Goal: Task Accomplishment & Management: Manage account settings

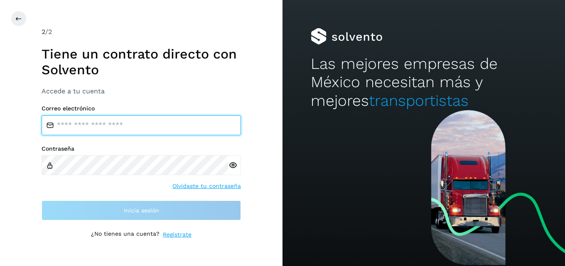
click at [95, 122] on input "email" at bounding box center [141, 125] width 199 height 20
type input "**********"
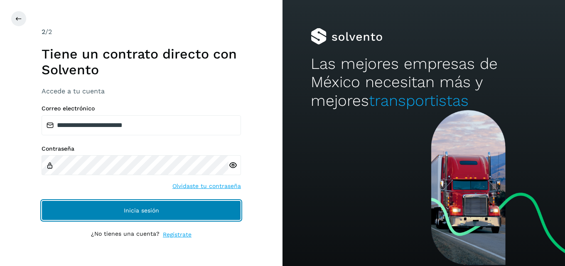
click at [123, 203] on button "Inicia sesión" at bounding box center [141, 211] width 199 height 20
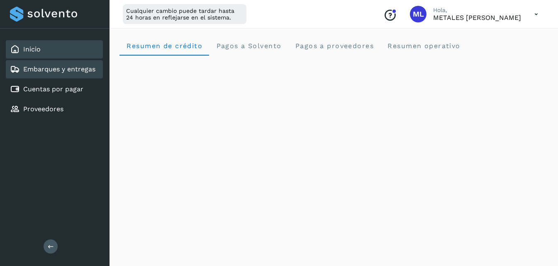
click at [67, 64] on div "Embarques y entregas" at bounding box center [54, 69] width 97 height 18
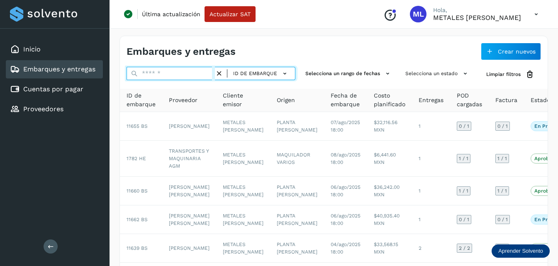
click at [157, 74] on input "text" at bounding box center [171, 73] width 88 height 13
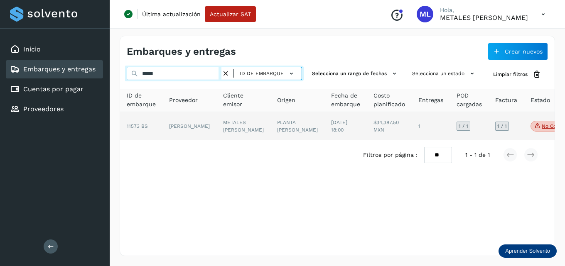
type input "*****"
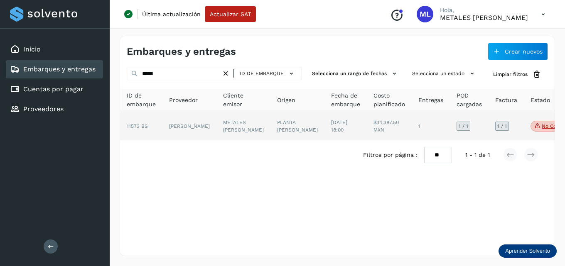
click at [216, 123] on td "[PERSON_NAME]" at bounding box center [243, 126] width 54 height 28
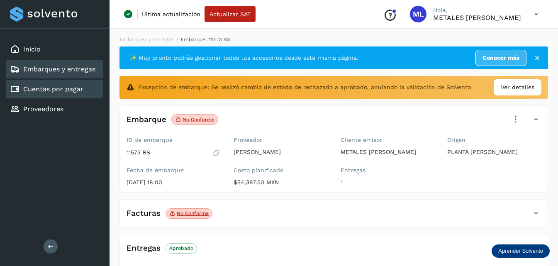
click at [76, 90] on link "Cuentas por pagar" at bounding box center [53, 89] width 60 height 8
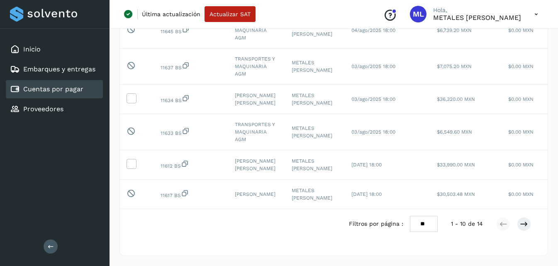
scroll to position [260, 0]
click at [440, 230] on div "Filtros por página : ** ** ** 1 - 10 de 14" at bounding box center [447, 224] width 196 height 16
click at [430, 227] on select "** ** **" at bounding box center [424, 224] width 28 height 16
select select "**"
click at [410, 216] on select "** ** **" at bounding box center [424, 224] width 28 height 16
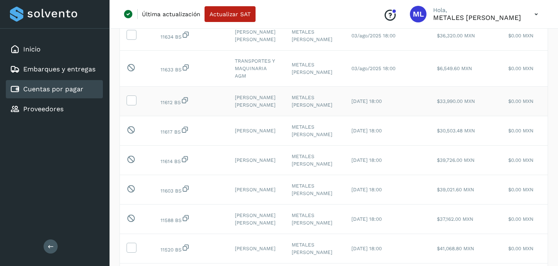
scroll to position [378, 0]
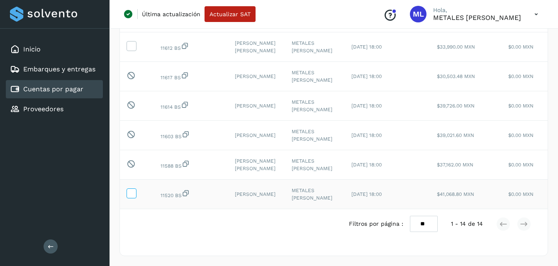
click at [129, 188] on icon at bounding box center [131, 192] width 9 height 9
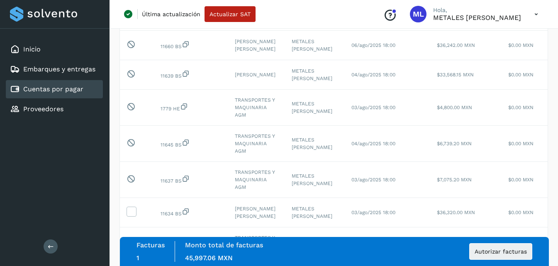
scroll to position [125, 0]
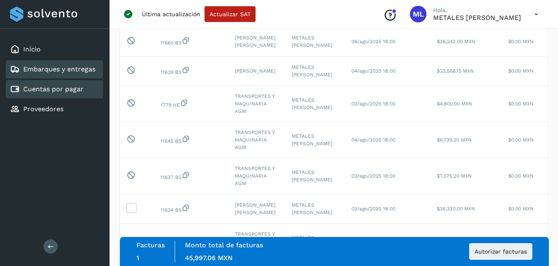
click at [62, 70] on link "Embarques y entregas" at bounding box center [59, 69] width 72 height 8
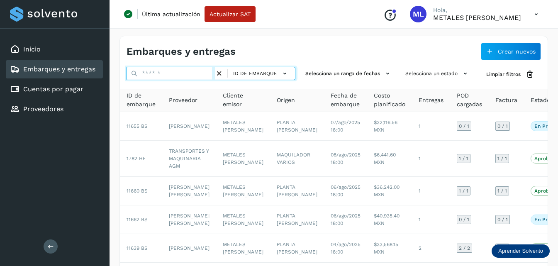
click at [161, 71] on input "text" at bounding box center [171, 73] width 88 height 13
type input "*****"
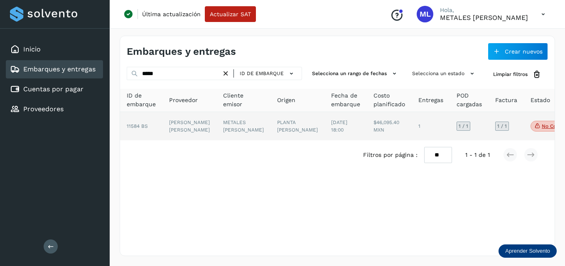
click at [216, 131] on td "[PERSON_NAME] [PERSON_NAME]" at bounding box center [243, 126] width 54 height 28
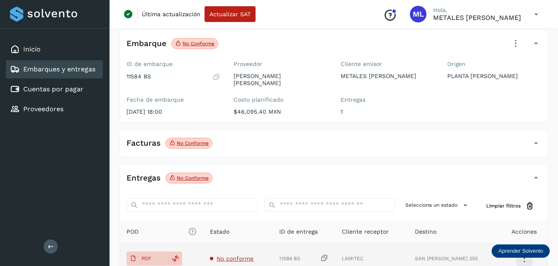
scroll to position [125, 0]
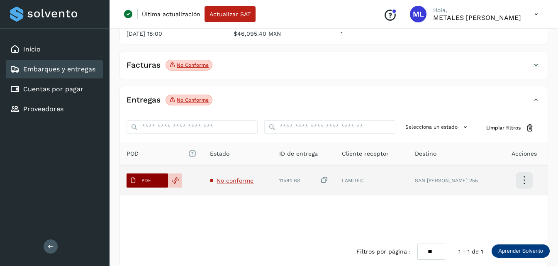
click at [159, 176] on button "PDF" at bounding box center [148, 181] width 42 height 14
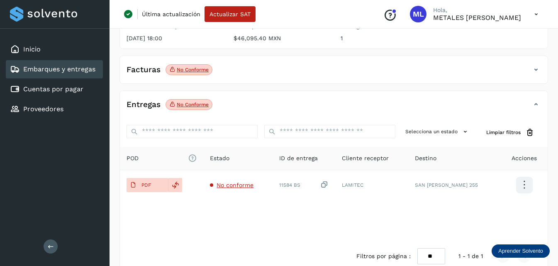
scroll to position [88, 0]
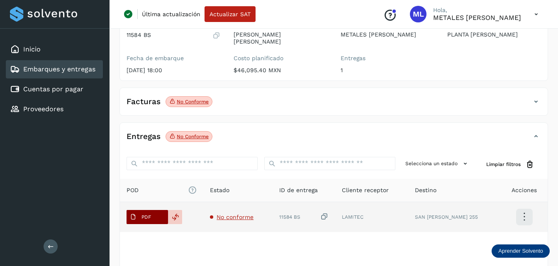
click at [150, 214] on p "PDF" at bounding box center [147, 217] width 10 height 6
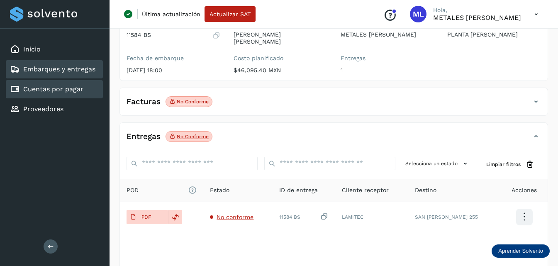
click at [69, 92] on link "Cuentas por pagar" at bounding box center [53, 89] width 60 height 8
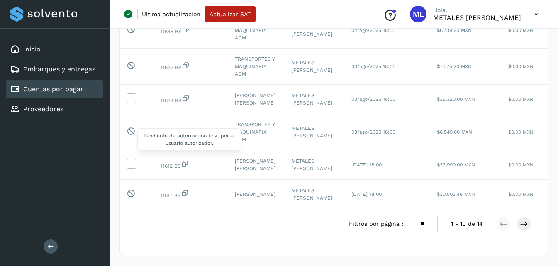
scroll to position [260, 0]
click at [430, 226] on select "** ** **" at bounding box center [424, 224] width 28 height 16
select select "**"
click at [410, 216] on select "** ** **" at bounding box center [424, 224] width 28 height 16
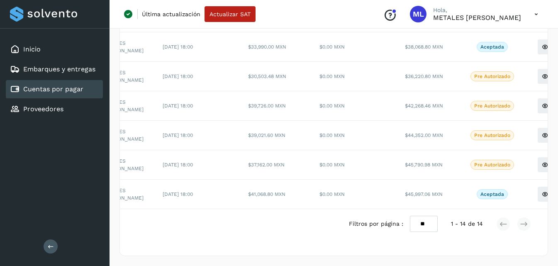
scroll to position [0, 204]
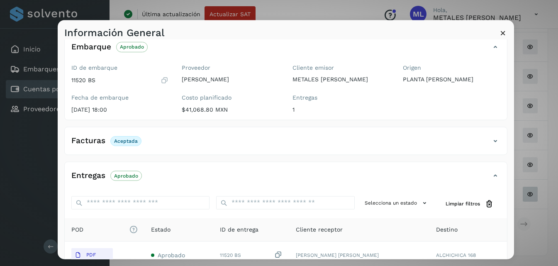
scroll to position [130, 0]
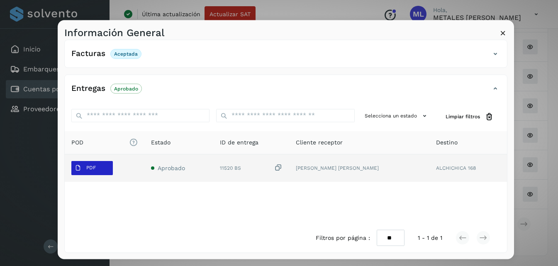
click at [87, 165] on p "PDF" at bounding box center [91, 168] width 10 height 6
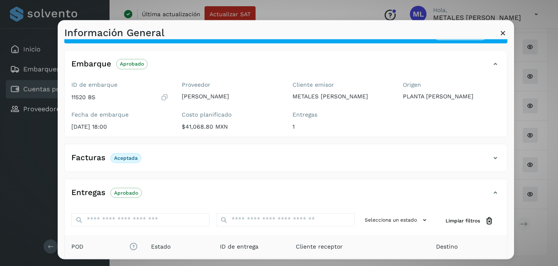
scroll to position [0, 0]
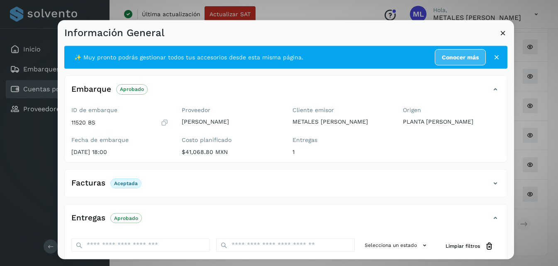
click at [505, 33] on icon at bounding box center [503, 32] width 9 height 9
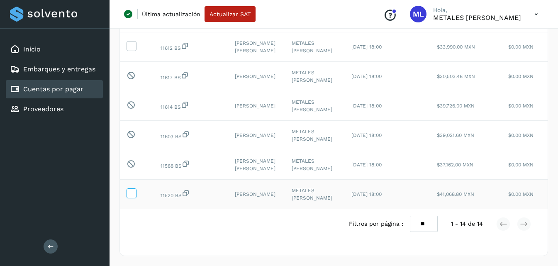
click at [131, 188] on icon at bounding box center [131, 192] width 9 height 9
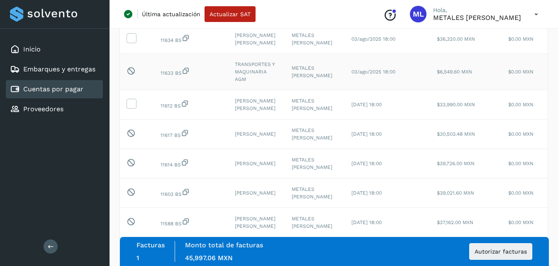
scroll to position [378, 0]
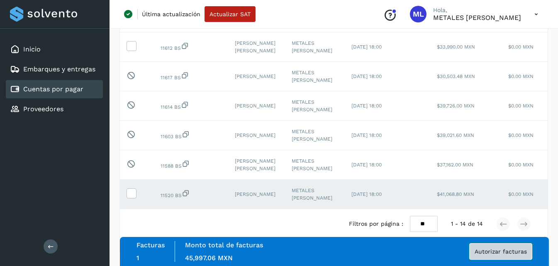
click at [498, 250] on span "Autorizar facturas" at bounding box center [501, 252] width 52 height 6
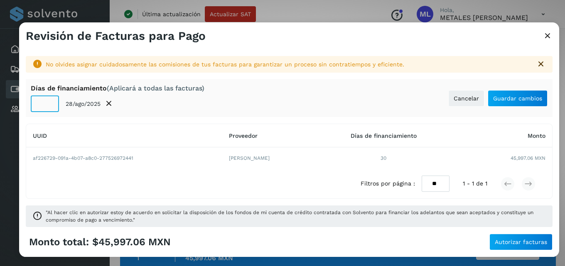
click at [46, 105] on input "**" at bounding box center [45, 103] width 28 height 17
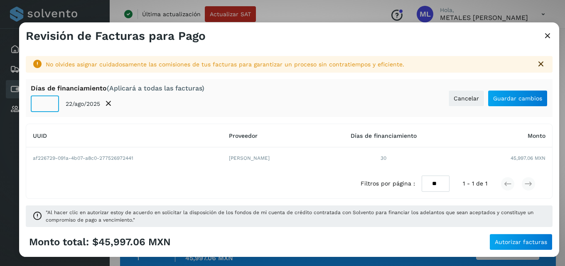
click at [46, 105] on input "*" at bounding box center [45, 103] width 28 height 17
type input "*"
click at [46, 105] on input "*" at bounding box center [45, 103] width 28 height 17
click at [522, 95] on span "Guardar cambios" at bounding box center [517, 98] width 49 height 6
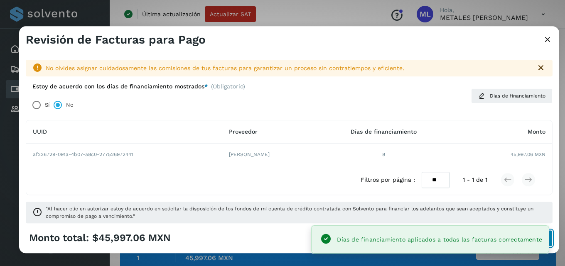
click at [550, 239] on button "Autorizar facturas" at bounding box center [520, 238] width 63 height 17
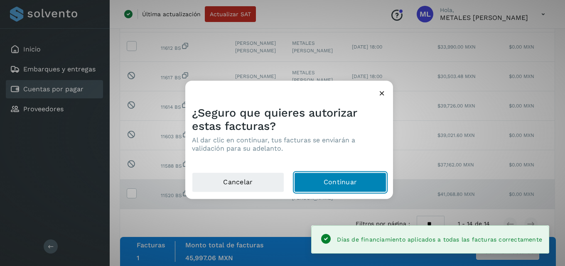
click at [329, 180] on button "Continuar" at bounding box center [340, 182] width 92 height 20
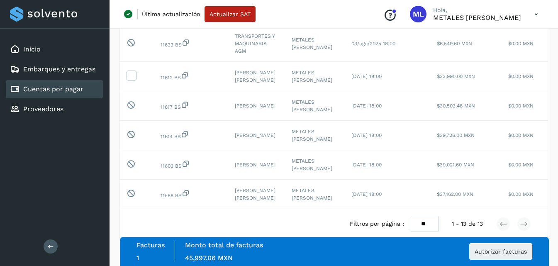
scroll to position [349, 0]
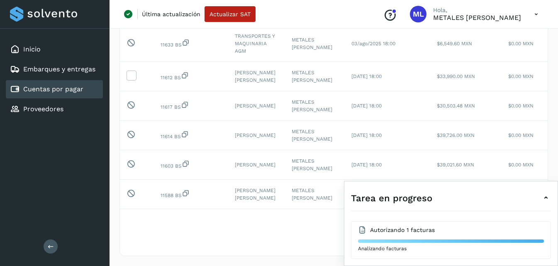
click at [546, 196] on icon at bounding box center [546, 198] width 10 height 10
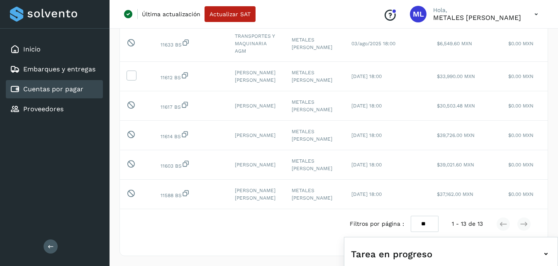
click at [543, 254] on icon at bounding box center [546, 254] width 10 height 10
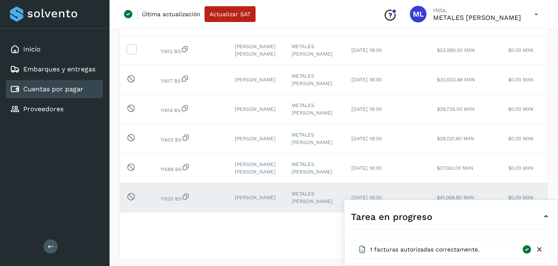
click at [538, 249] on icon at bounding box center [540, 249] width 9 height 9
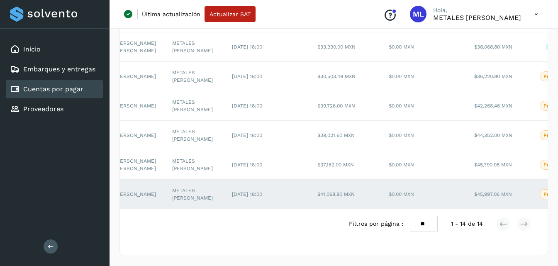
scroll to position [0, 204]
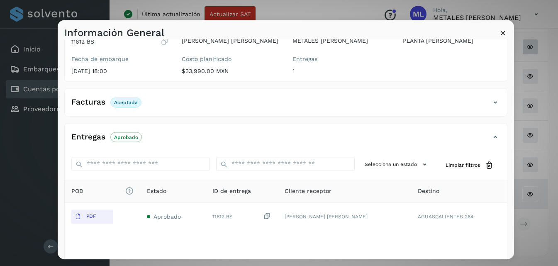
scroll to position [83, 0]
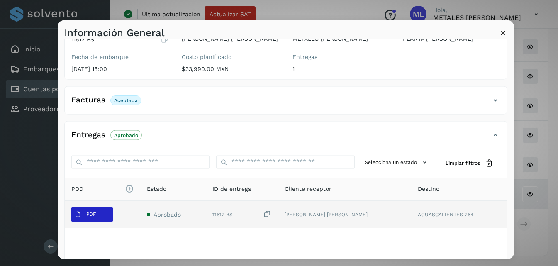
click at [91, 212] on p "PDF" at bounding box center [91, 214] width 10 height 6
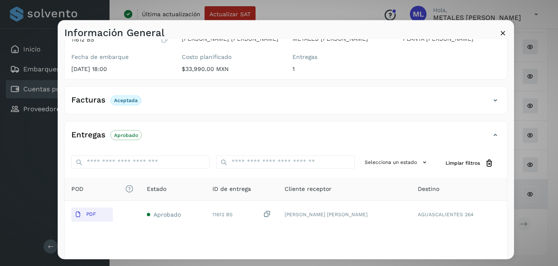
click at [504, 31] on icon at bounding box center [503, 32] width 9 height 9
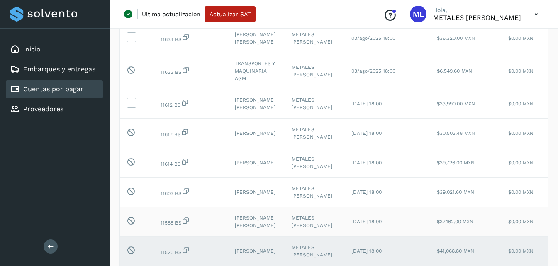
scroll to position [254, 0]
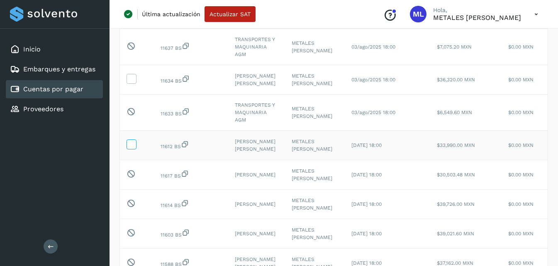
click at [129, 148] on icon at bounding box center [131, 143] width 9 height 9
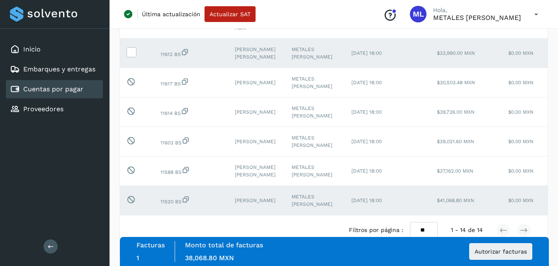
scroll to position [378, 0]
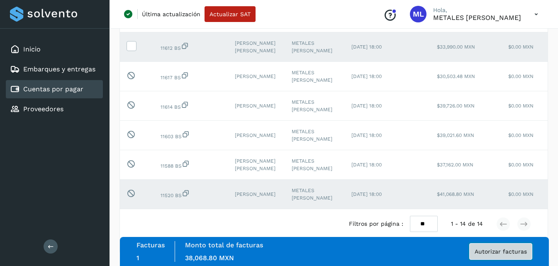
click at [502, 252] on span "Autorizar facturas" at bounding box center [501, 252] width 52 height 6
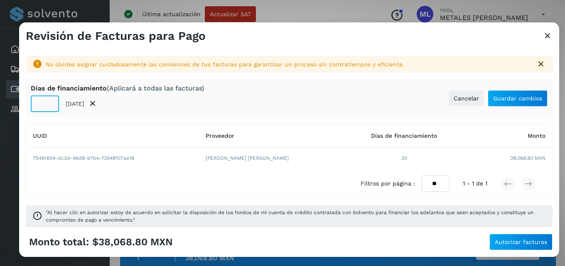
click at [49, 106] on input "**" at bounding box center [45, 103] width 28 height 17
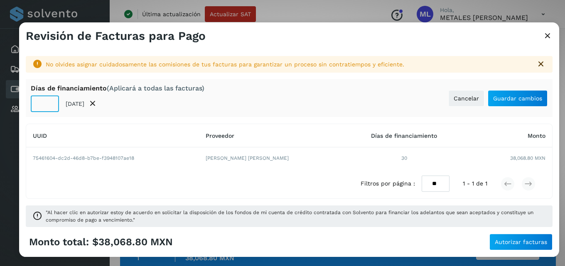
click at [49, 106] on input "**" at bounding box center [45, 103] width 28 height 17
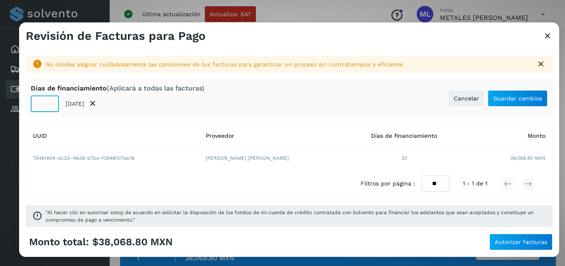
click at [49, 106] on input "**" at bounding box center [45, 103] width 28 height 17
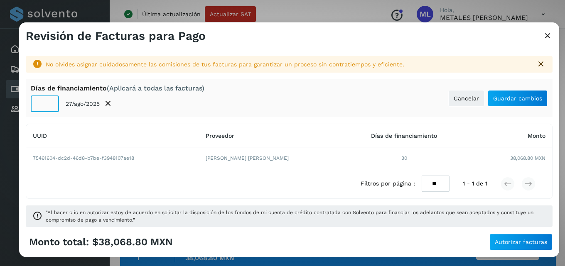
click at [49, 106] on input "**" at bounding box center [45, 103] width 28 height 17
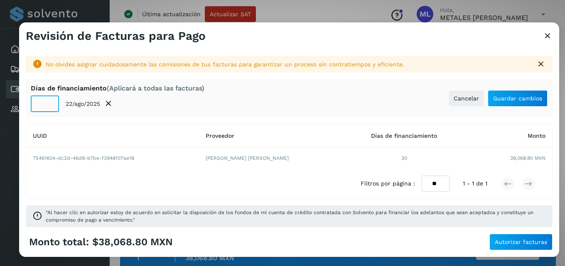
click at [49, 106] on input "*" at bounding box center [45, 103] width 28 height 17
type input "*"
click at [49, 106] on input "*" at bounding box center [45, 103] width 28 height 17
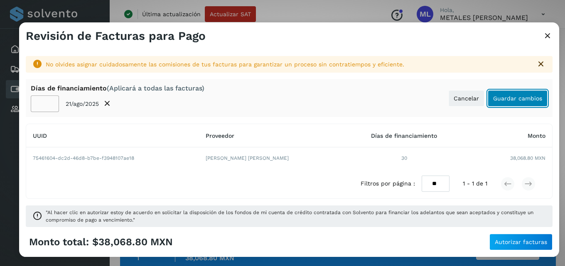
click at [511, 95] on span "Guardar cambios" at bounding box center [517, 98] width 49 height 6
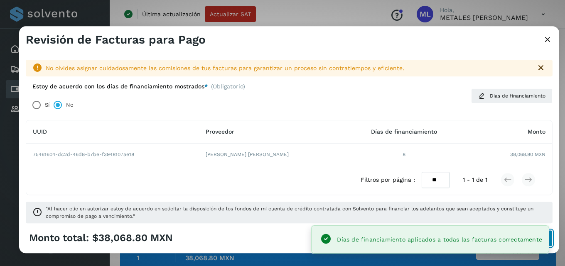
click at [551, 238] on button "Autorizar facturas" at bounding box center [520, 238] width 63 height 17
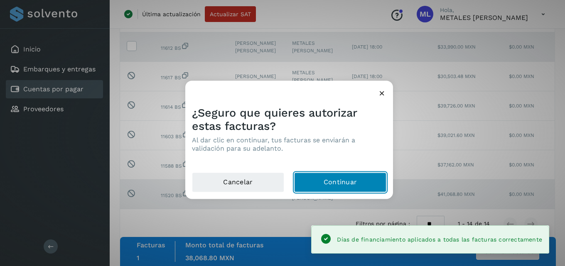
click at [338, 185] on button "Continuar" at bounding box center [340, 182] width 92 height 20
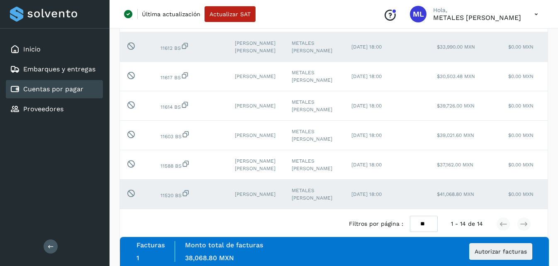
scroll to position [349, 0]
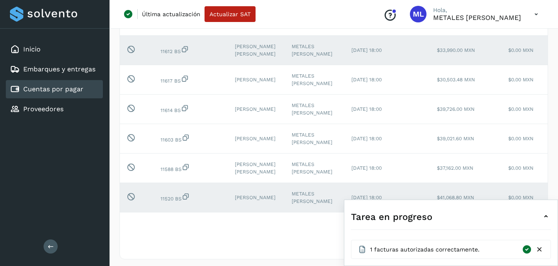
click at [538, 254] on div at bounding box center [533, 250] width 22 height 10
click at [541, 249] on icon at bounding box center [540, 249] width 9 height 9
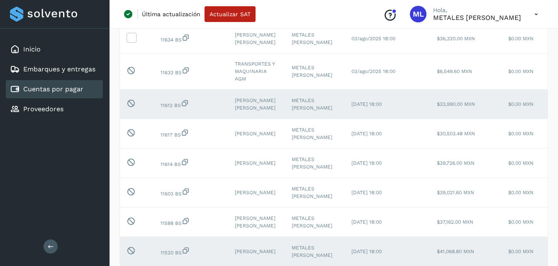
scroll to position [254, 0]
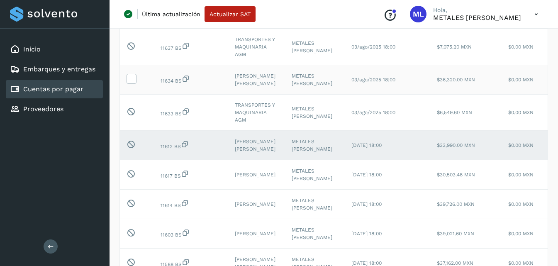
click at [176, 84] on span "11634 BS" at bounding box center [175, 81] width 29 height 6
click at [131, 83] on icon at bounding box center [131, 78] width 9 height 9
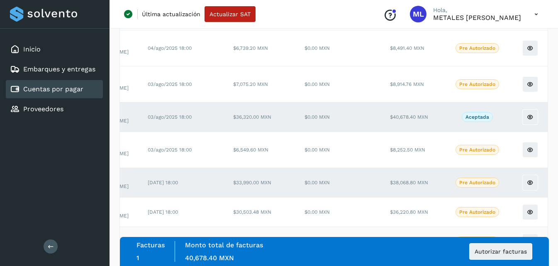
scroll to position [171, 0]
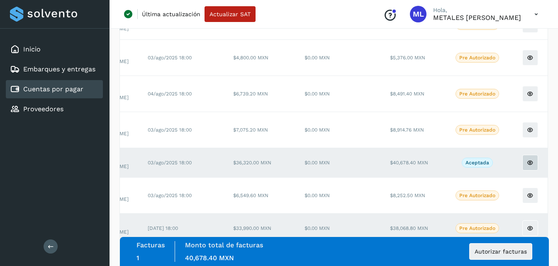
click at [527, 166] on icon at bounding box center [530, 162] width 7 height 7
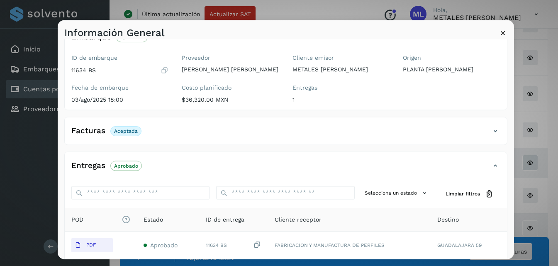
scroll to position [125, 0]
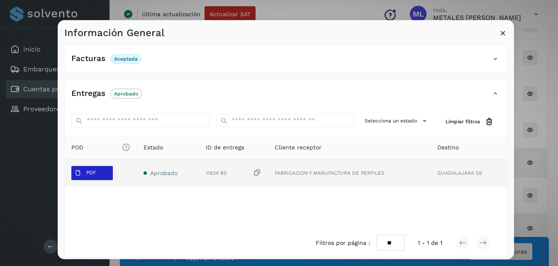
click at [99, 174] on span "PDF" at bounding box center [85, 172] width 28 height 13
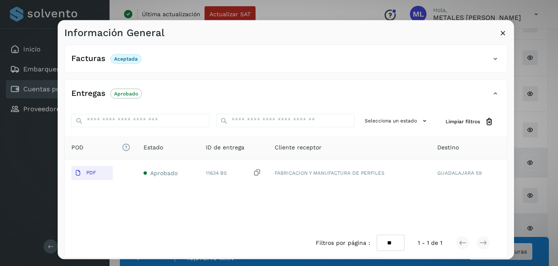
click at [502, 33] on icon at bounding box center [503, 32] width 9 height 9
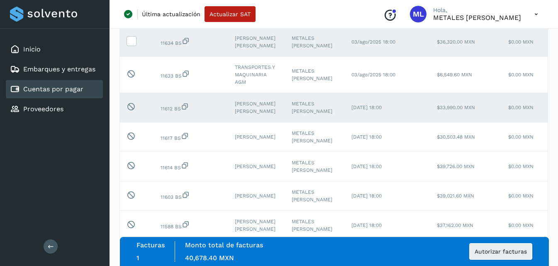
scroll to position [378, 0]
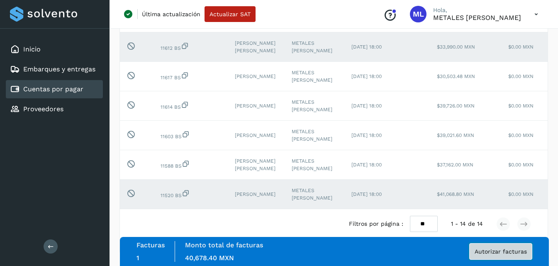
click at [495, 252] on span "Autorizar facturas" at bounding box center [501, 252] width 52 height 6
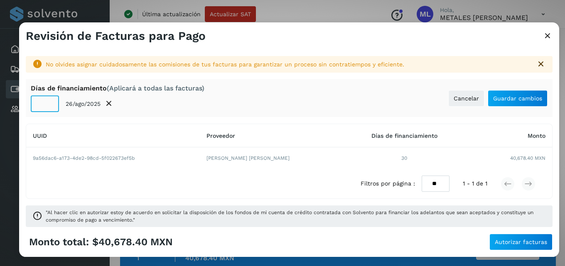
click at [49, 106] on input "**" at bounding box center [45, 103] width 28 height 17
click at [48, 108] on input "**" at bounding box center [45, 103] width 28 height 17
click at [49, 107] on input "**" at bounding box center [45, 103] width 28 height 17
click at [49, 107] on input "*" at bounding box center [45, 103] width 28 height 17
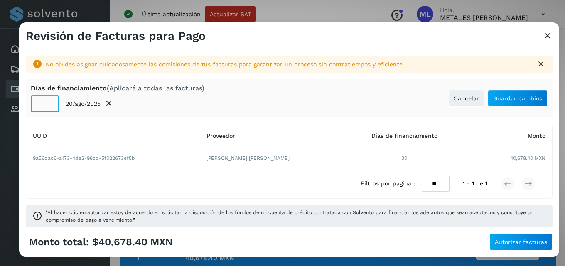
click at [49, 107] on input "*" at bounding box center [45, 103] width 28 height 17
type input "*"
click at [49, 100] on input "*" at bounding box center [45, 103] width 28 height 17
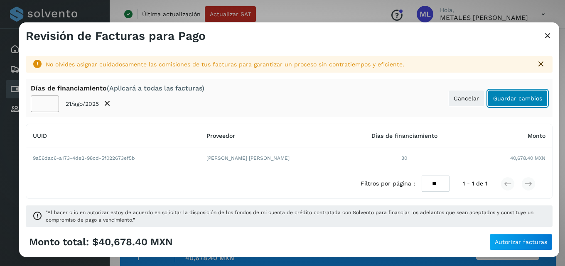
click at [531, 99] on span "Guardar cambios" at bounding box center [517, 98] width 49 height 6
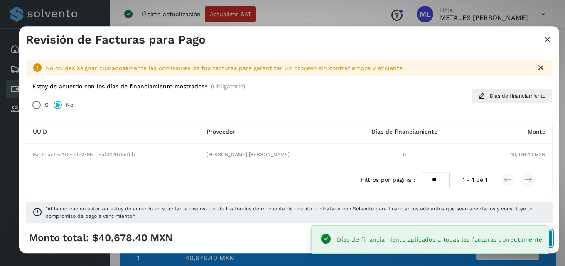
click at [550, 241] on button "Autorizar facturas" at bounding box center [520, 238] width 63 height 17
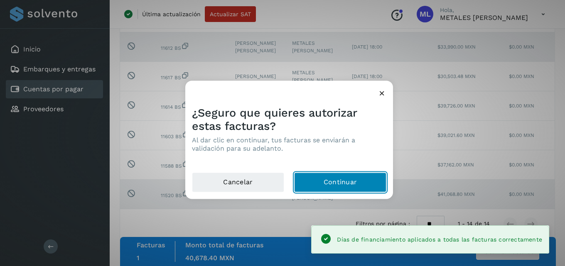
click at [364, 175] on button "Continuar" at bounding box center [340, 182] width 92 height 20
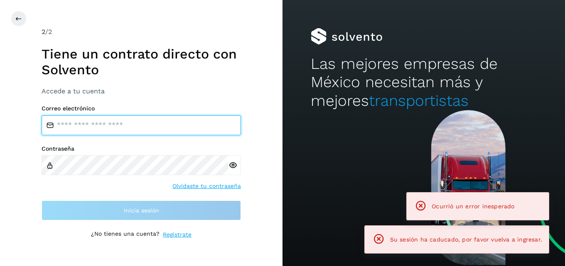
click at [83, 122] on input "email" at bounding box center [141, 125] width 199 height 20
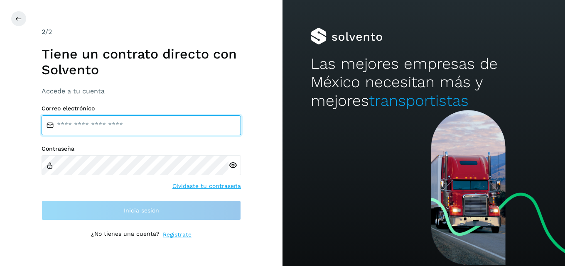
type input "**********"
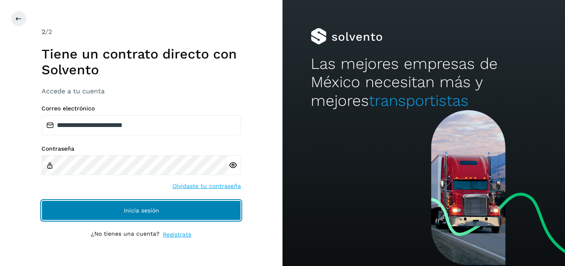
click at [116, 210] on button "Inicia sesión" at bounding box center [141, 211] width 199 height 20
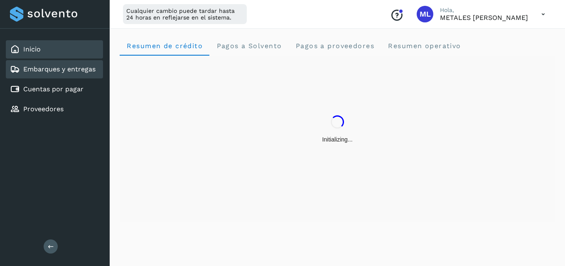
click at [55, 69] on link "Embarques y entregas" at bounding box center [59, 69] width 72 height 8
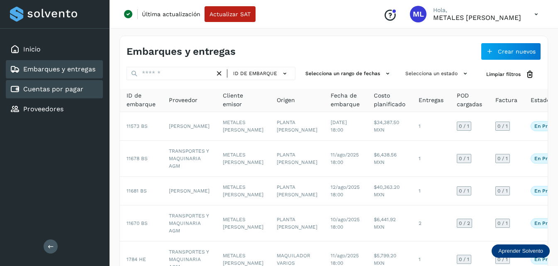
click at [68, 94] on div "Cuentas por pagar" at bounding box center [46, 89] width 73 height 10
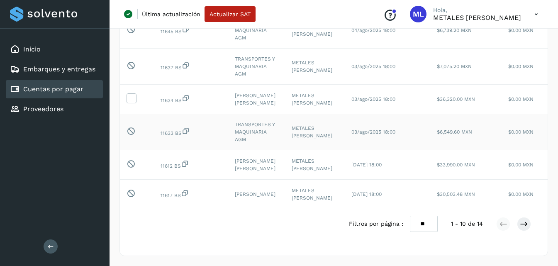
scroll to position [249, 0]
click at [133, 99] on icon at bounding box center [131, 97] width 9 height 9
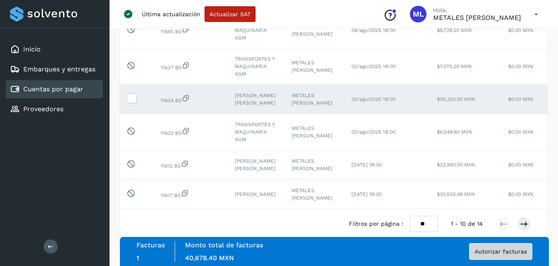
click at [489, 247] on button "Autorizar facturas" at bounding box center [501, 251] width 63 height 17
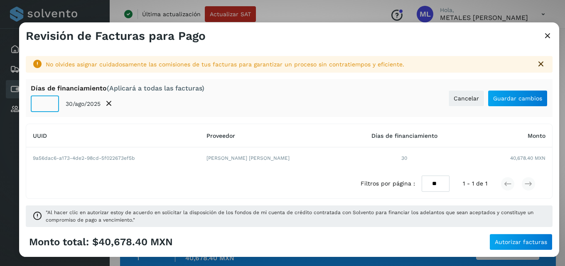
click at [51, 105] on input "**" at bounding box center [45, 103] width 28 height 17
click at [51, 105] on input "*" at bounding box center [45, 103] width 28 height 17
type input "*"
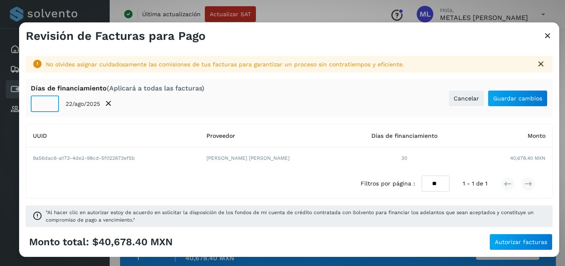
click at [51, 105] on input "*" at bounding box center [45, 103] width 28 height 17
click at [531, 103] on button "Guardar cambios" at bounding box center [517, 98] width 60 height 17
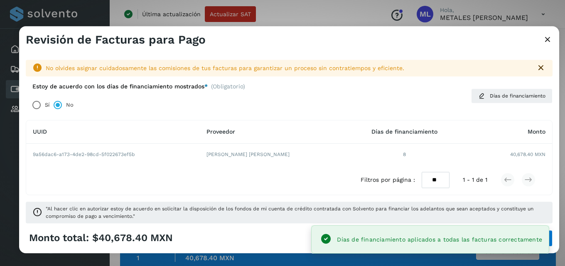
click at [548, 242] on div "Días de financiamiento aplicados a todas las facturas correctamente" at bounding box center [430, 239] width 238 height 28
click at [551, 241] on button "Autorizar facturas" at bounding box center [520, 238] width 63 height 17
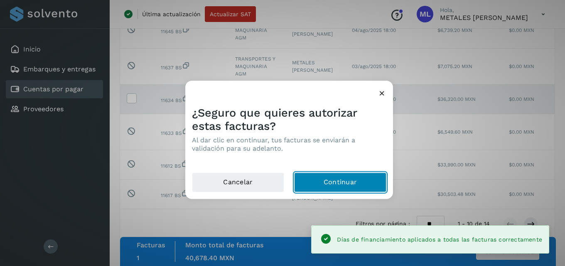
click at [334, 179] on button "Continuar" at bounding box center [340, 182] width 92 height 20
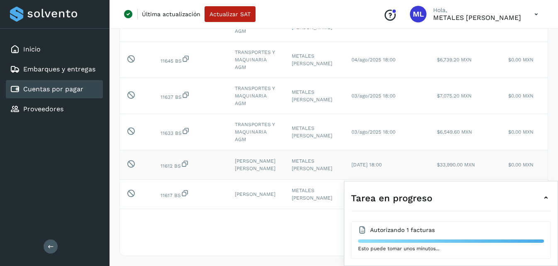
scroll to position [231, 0]
click at [547, 197] on icon at bounding box center [546, 198] width 10 height 10
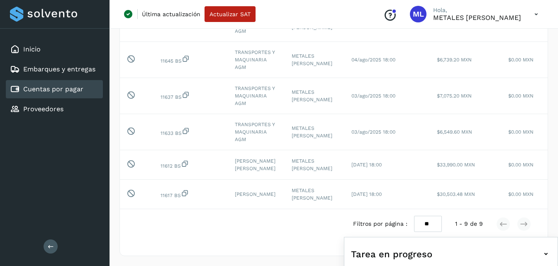
click at [438, 223] on select "** ** **" at bounding box center [428, 224] width 28 height 16
select select "**"
click at [415, 216] on select "** ** **" at bounding box center [428, 224] width 28 height 16
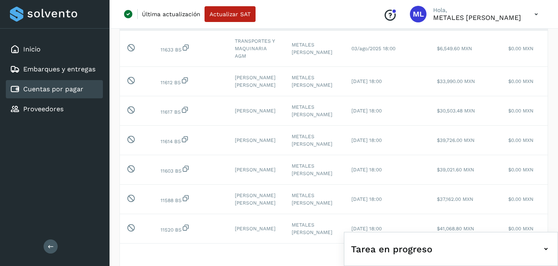
scroll to position [332, 0]
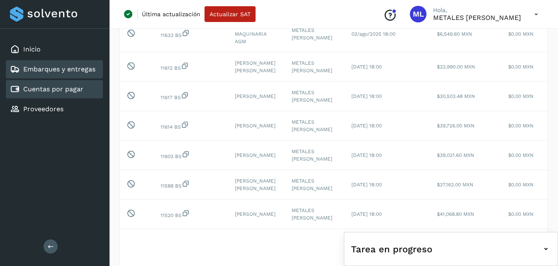
click at [83, 74] on div "Embarques y entregas" at bounding box center [53, 69] width 86 height 10
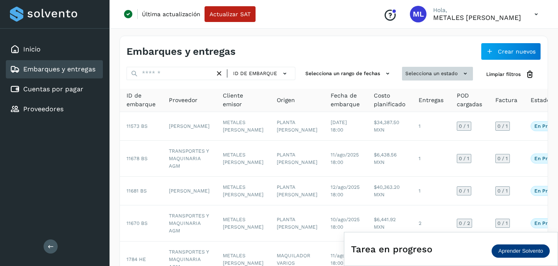
click at [421, 68] on button "Selecciona un estado" at bounding box center [437, 74] width 71 height 14
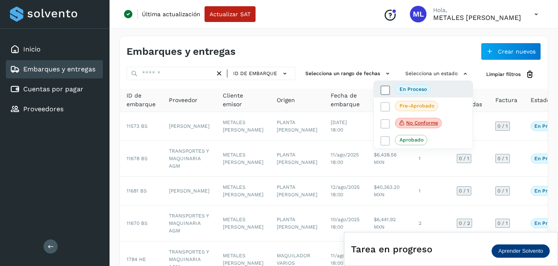
click at [400, 89] on p "En proceso" at bounding box center [413, 89] width 27 height 6
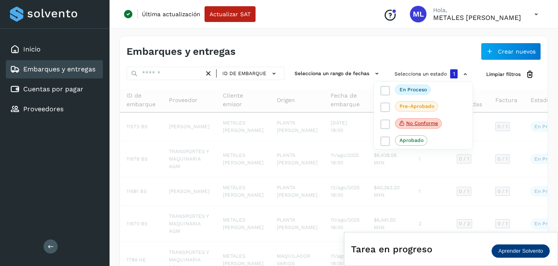
click at [361, 49] on div at bounding box center [279, 133] width 558 height 266
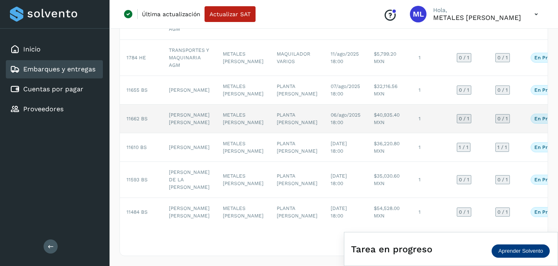
scroll to position [245, 0]
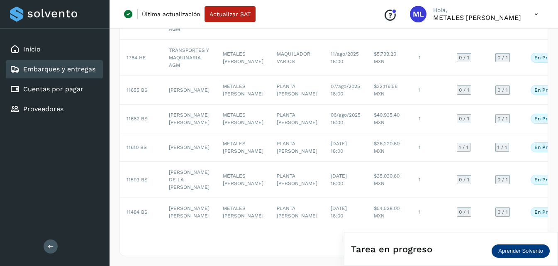
click at [308, 239] on div "Filtros por página : ** ** ** 1 - 10 de 15" at bounding box center [334, 240] width 428 height 29
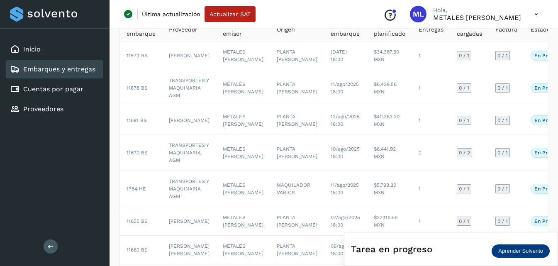
scroll to position [0, 0]
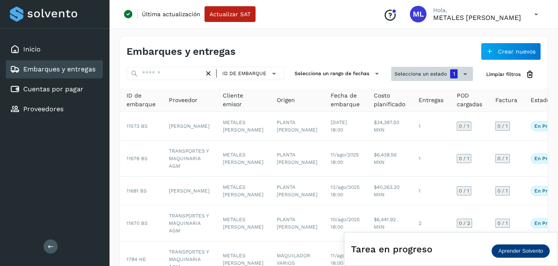
click at [416, 72] on button "Selecciona un estado 1" at bounding box center [432, 74] width 82 height 14
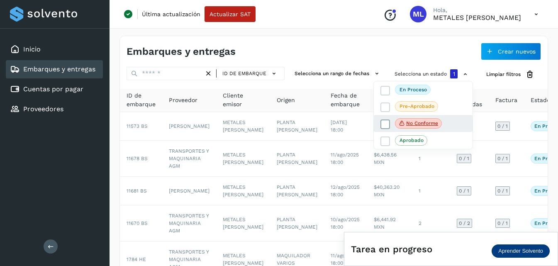
click at [383, 123] on icon at bounding box center [386, 124] width 8 height 8
click at [269, 47] on div at bounding box center [279, 133] width 558 height 266
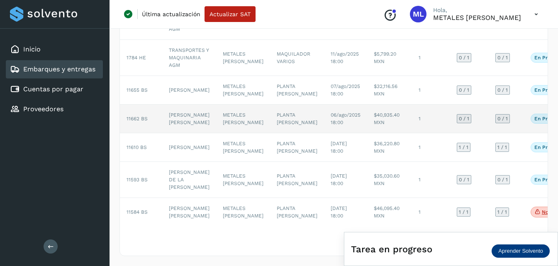
scroll to position [245, 0]
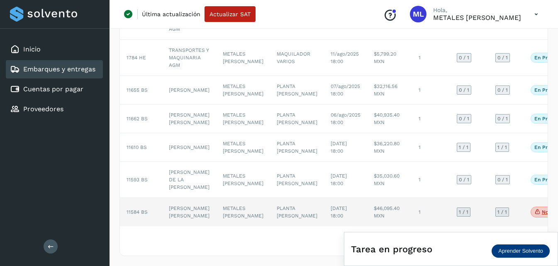
click at [144, 209] on span "11584 BS" at bounding box center [137, 212] width 21 height 6
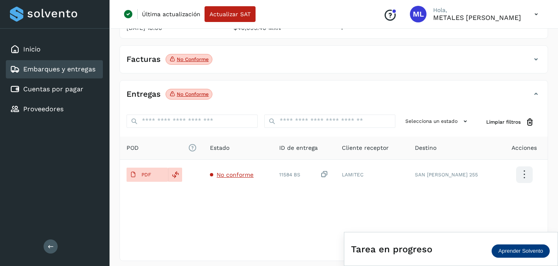
scroll to position [130, 0]
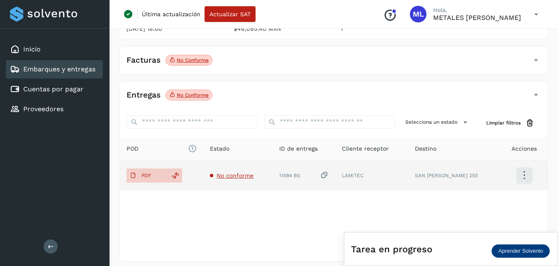
click at [245, 172] on span "No conforme" at bounding box center [235, 175] width 37 height 7
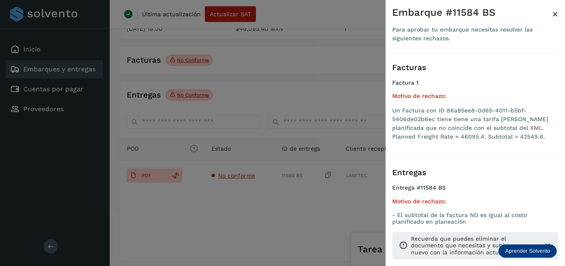
click at [282, 219] on div at bounding box center [282, 133] width 565 height 266
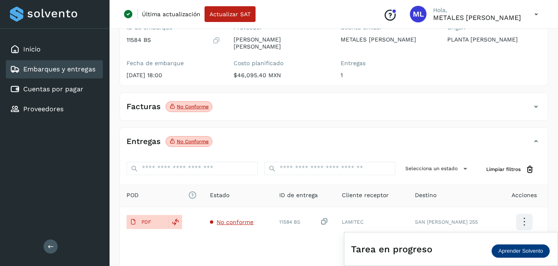
scroll to position [0, 0]
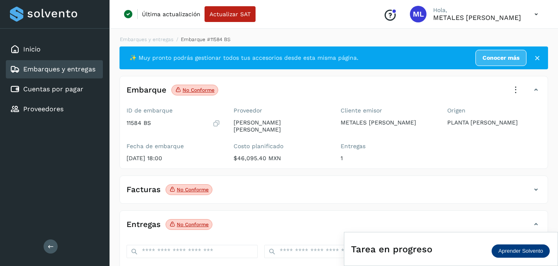
click at [514, 84] on icon at bounding box center [516, 90] width 18 height 18
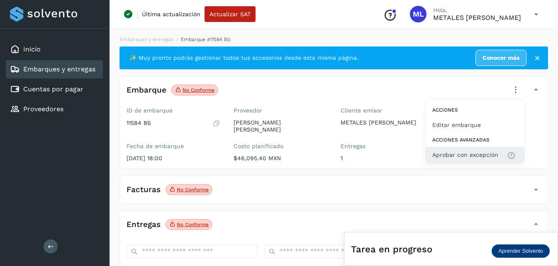
click at [457, 153] on span "Aprobar con excepción" at bounding box center [466, 154] width 66 height 9
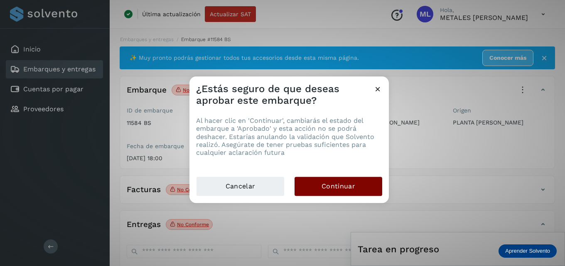
click at [306, 185] on button "Continuar" at bounding box center [338, 186] width 88 height 19
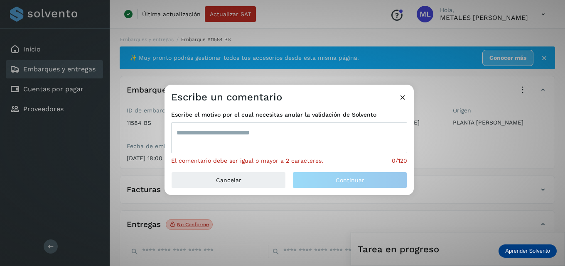
click at [242, 131] on textarea at bounding box center [289, 137] width 236 height 31
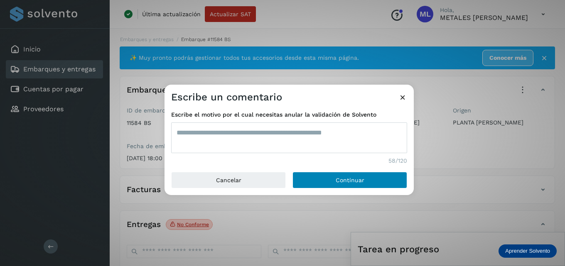
type textarea "**********"
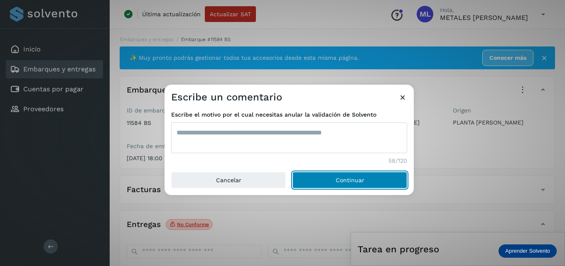
click at [320, 178] on button "Continuar" at bounding box center [349, 180] width 115 height 17
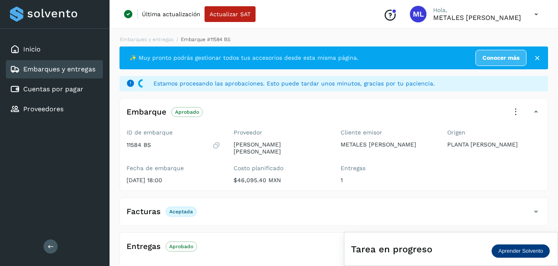
click at [81, 72] on link "Embarques y entregas" at bounding box center [59, 69] width 72 height 8
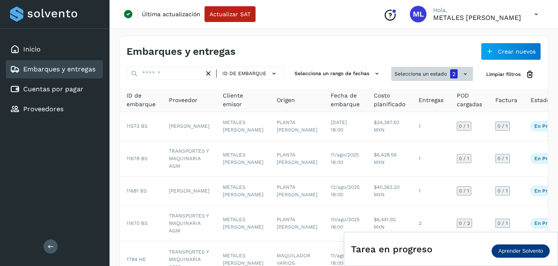
click at [431, 74] on button "Selecciona un estado 2" at bounding box center [432, 74] width 82 height 14
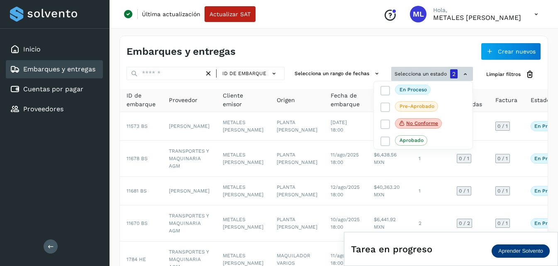
click at [431, 74] on div at bounding box center [279, 133] width 558 height 266
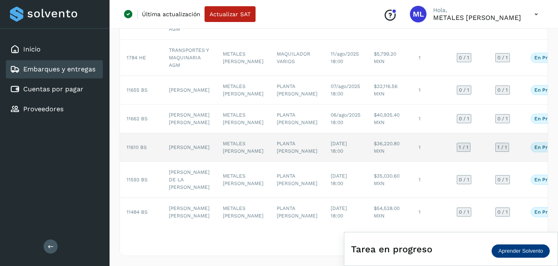
scroll to position [245, 0]
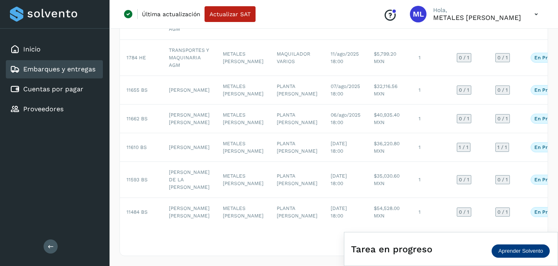
click at [287, 249] on div "Filtros por página : ** ** ** 1 - 10 de 15" at bounding box center [334, 240] width 428 height 29
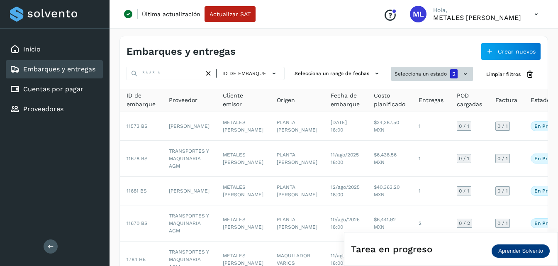
click at [420, 76] on button "Selecciona un estado 2" at bounding box center [432, 74] width 82 height 14
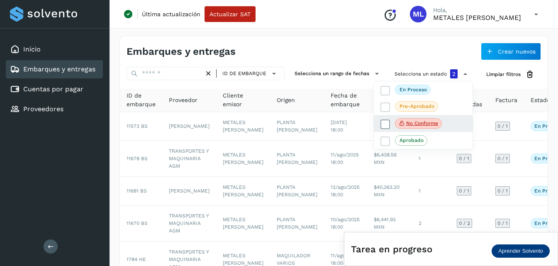
click at [385, 127] on icon at bounding box center [386, 124] width 8 height 8
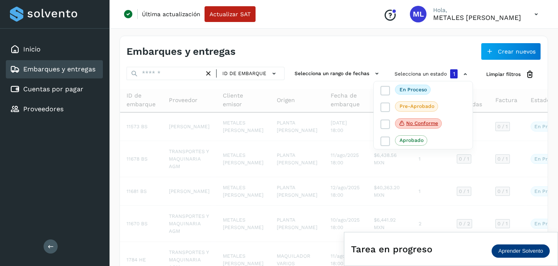
click at [412, 76] on div at bounding box center [279, 133] width 558 height 266
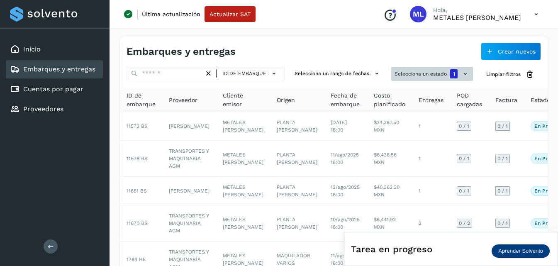
click at [412, 74] on button "Selecciona un estado 1" at bounding box center [432, 74] width 82 height 14
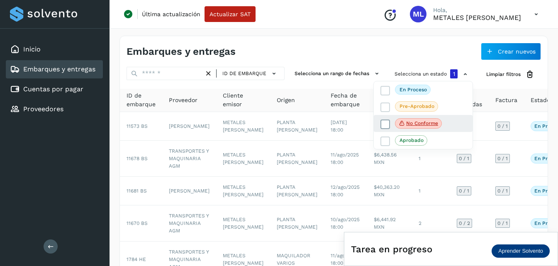
click at [389, 123] on icon at bounding box center [386, 124] width 8 height 8
click at [262, 43] on div at bounding box center [279, 133] width 558 height 266
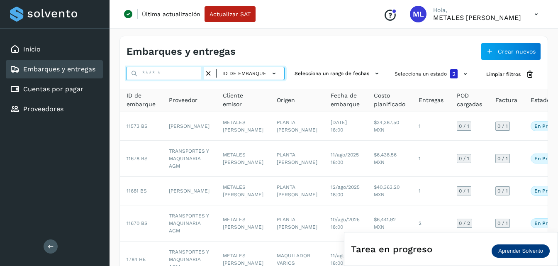
click at [189, 74] on input "text" at bounding box center [166, 73] width 78 height 13
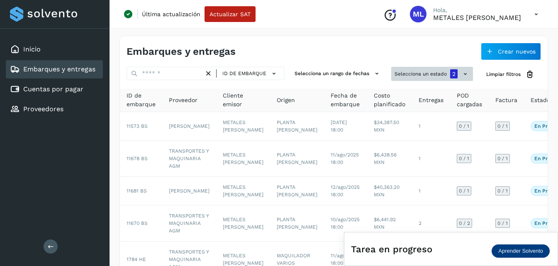
click at [399, 72] on button "Selecciona un estado 2" at bounding box center [432, 74] width 82 height 14
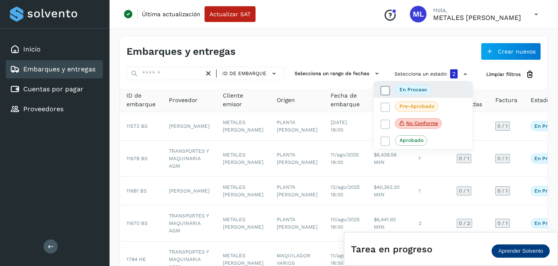
click at [384, 89] on icon at bounding box center [386, 91] width 8 height 8
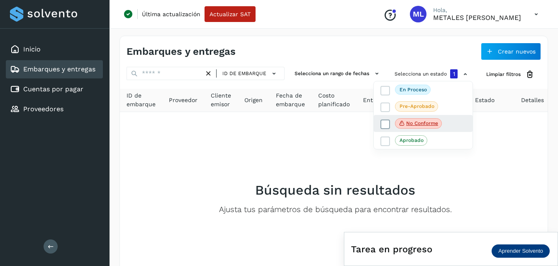
click at [387, 128] on icon at bounding box center [386, 124] width 8 height 8
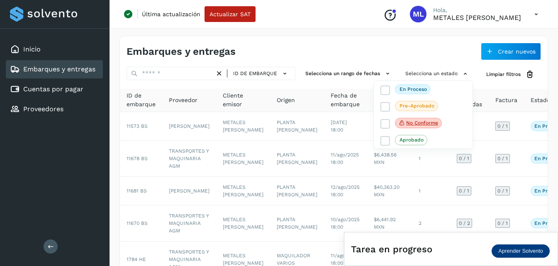
click at [179, 75] on div at bounding box center [279, 133] width 558 height 266
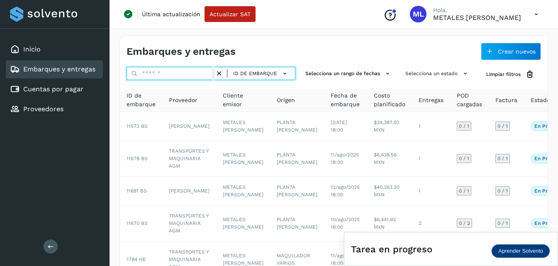
click at [168, 71] on input "text" at bounding box center [171, 73] width 88 height 13
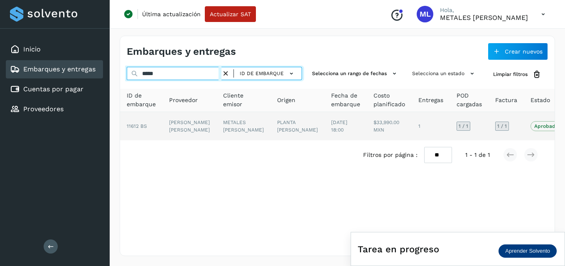
type input "*****"
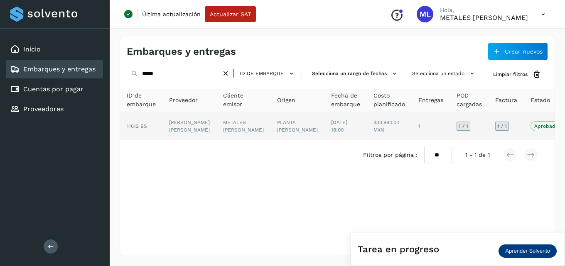
click at [534, 129] on p "Aprobado" at bounding box center [546, 126] width 24 height 6
click at [216, 128] on td "[PERSON_NAME] [PERSON_NAME]" at bounding box center [243, 126] width 54 height 28
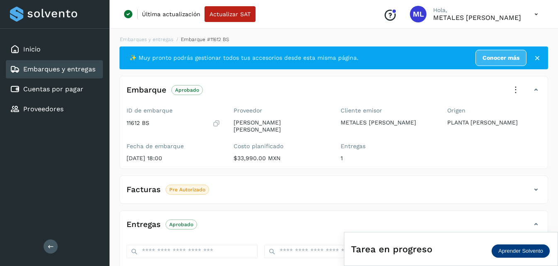
click at [70, 70] on link "Embarques y entregas" at bounding box center [59, 69] width 72 height 8
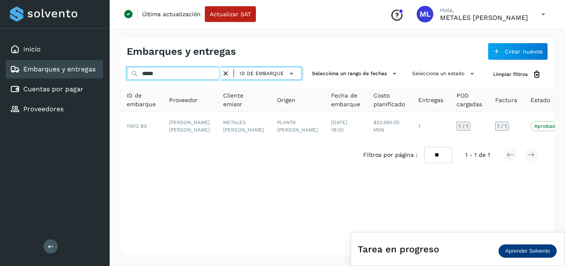
click at [176, 73] on input "*****" at bounding box center [174, 73] width 95 height 13
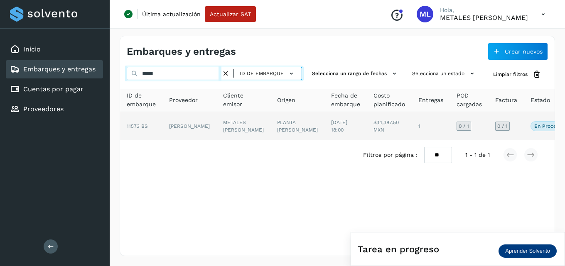
type input "*****"
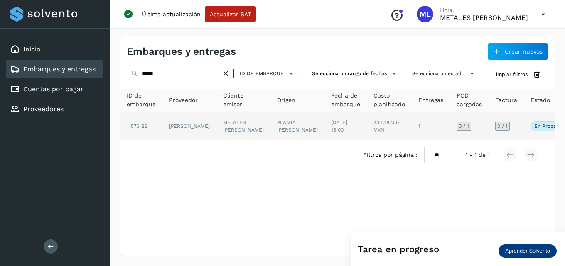
click at [216, 124] on td "[PERSON_NAME]" at bounding box center [243, 126] width 54 height 28
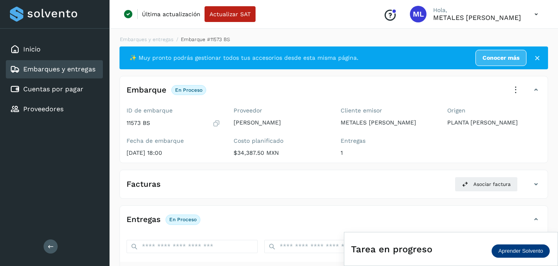
scroll to position [42, 0]
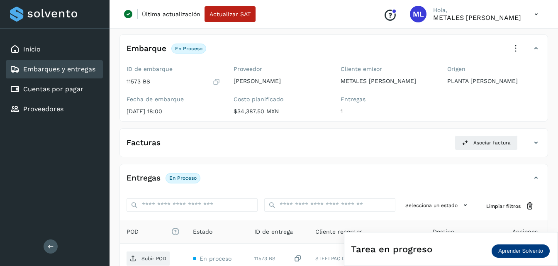
click at [539, 143] on icon at bounding box center [536, 143] width 10 height 10
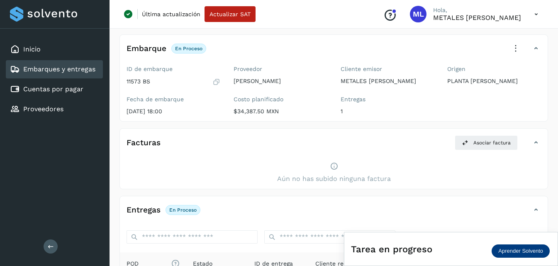
click at [54, 68] on link "Embarques y entregas" at bounding box center [59, 69] width 72 height 8
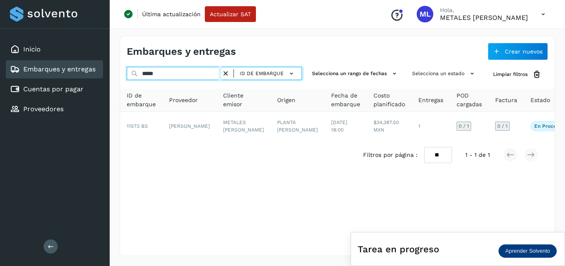
click at [171, 78] on input "*****" at bounding box center [174, 73] width 95 height 13
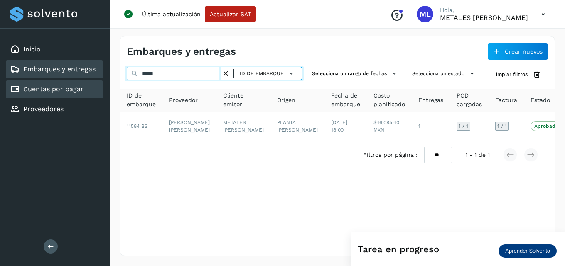
type input "*****"
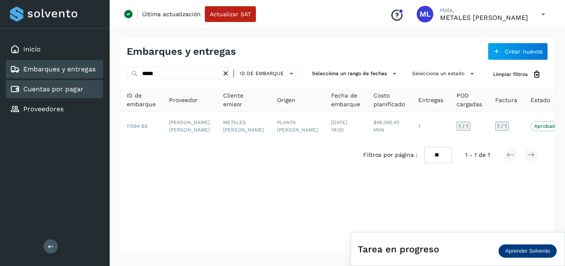
click at [63, 88] on link "Cuentas por pagar" at bounding box center [53, 89] width 60 height 8
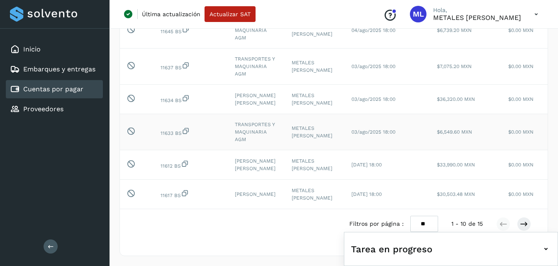
scroll to position [260, 0]
click at [423, 220] on select "** ** **" at bounding box center [425, 224] width 28 height 16
select select "**"
click at [411, 216] on select "** ** **" at bounding box center [425, 224] width 28 height 16
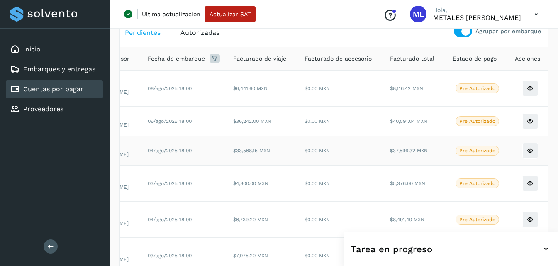
scroll to position [0, 0]
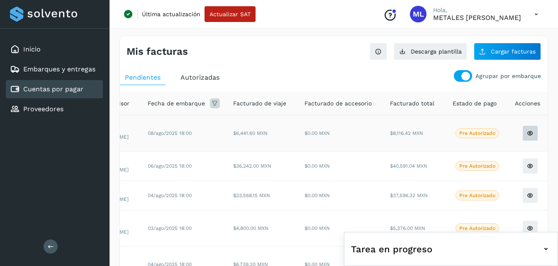
click at [525, 130] on button at bounding box center [531, 133] width 16 height 16
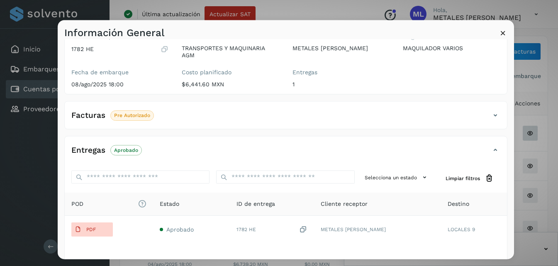
scroll to position [125, 0]
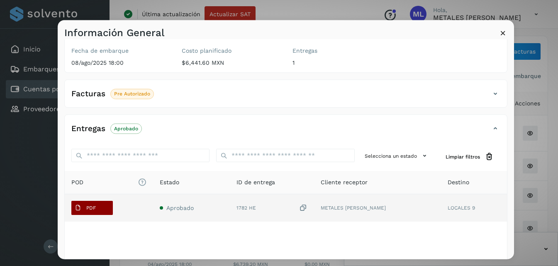
click at [101, 205] on button "PDF" at bounding box center [92, 208] width 42 height 14
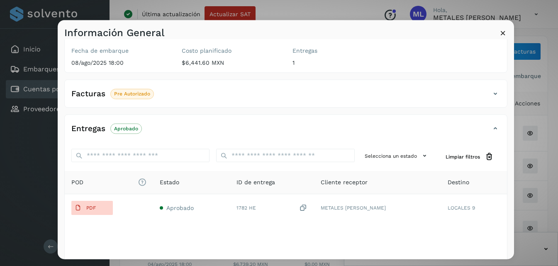
click at [501, 32] on icon at bounding box center [503, 32] width 9 height 9
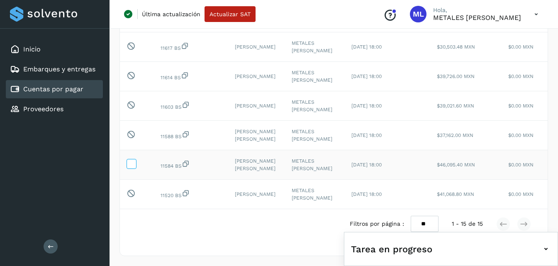
scroll to position [408, 0]
click at [133, 159] on icon at bounding box center [131, 163] width 9 height 9
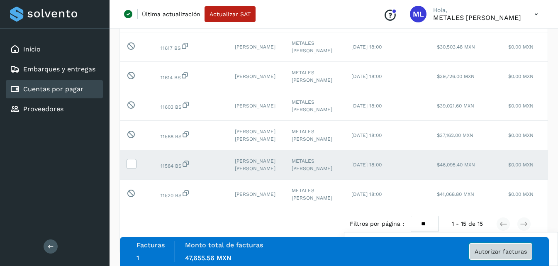
click at [495, 251] on span "Autorizar facturas" at bounding box center [501, 252] width 52 height 6
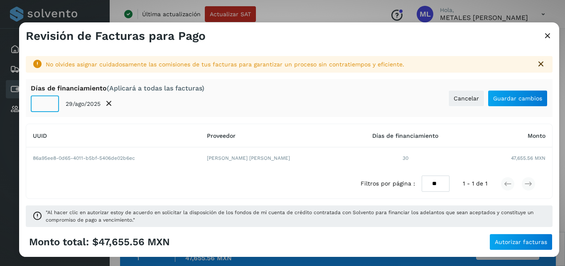
click at [50, 108] on input "**" at bounding box center [45, 103] width 28 height 17
click at [50, 108] on input "*" at bounding box center [45, 103] width 28 height 17
type input "*"
click at [49, 105] on input "*" at bounding box center [45, 103] width 28 height 17
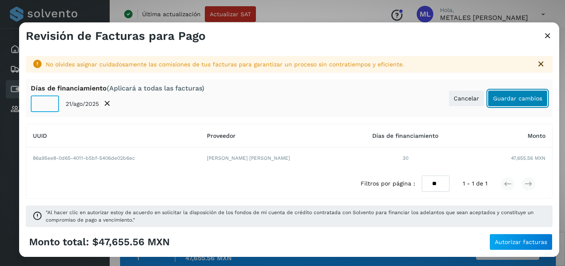
click at [499, 99] on span "Guardar cambios" at bounding box center [517, 98] width 49 height 6
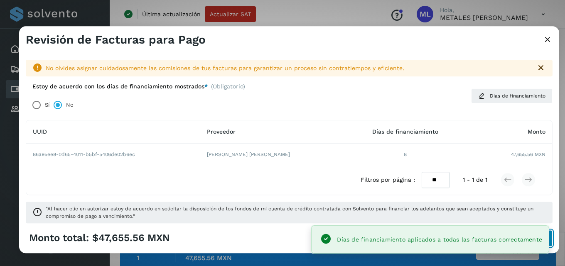
click at [552, 240] on button "Autorizar facturas" at bounding box center [520, 238] width 63 height 17
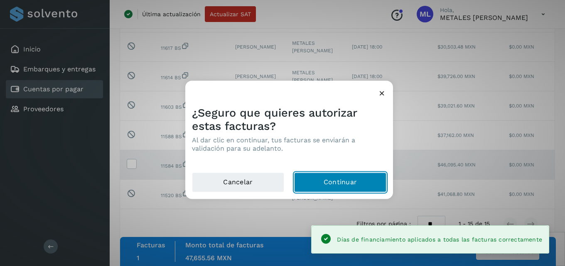
click at [360, 183] on button "Continuar" at bounding box center [340, 182] width 92 height 20
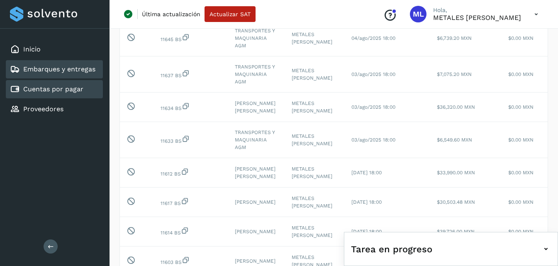
scroll to position [200, 0]
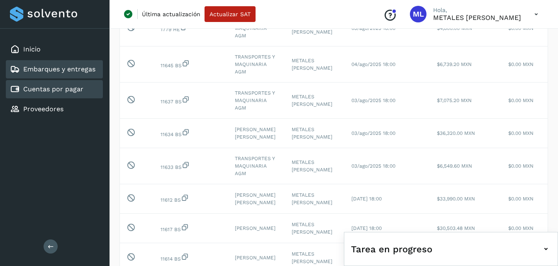
click at [52, 69] on link "Embarques y entregas" at bounding box center [59, 69] width 72 height 8
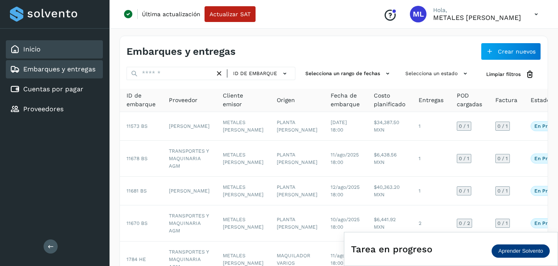
click at [63, 53] on div "Inicio" at bounding box center [54, 49] width 97 height 18
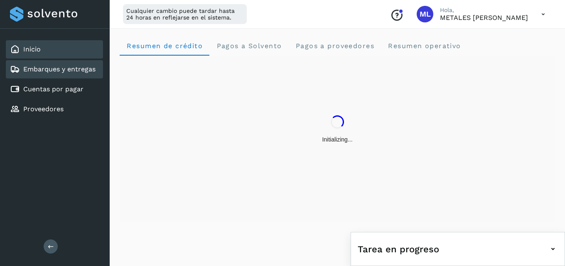
click at [62, 71] on link "Embarques y entregas" at bounding box center [59, 69] width 72 height 8
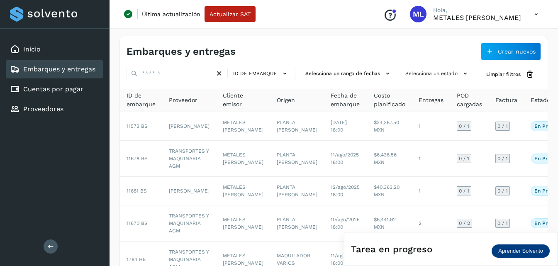
click at [295, 71] on div "ID de embarque" at bounding box center [255, 73] width 81 height 13
click at [284, 73] on icon at bounding box center [285, 73] width 9 height 9
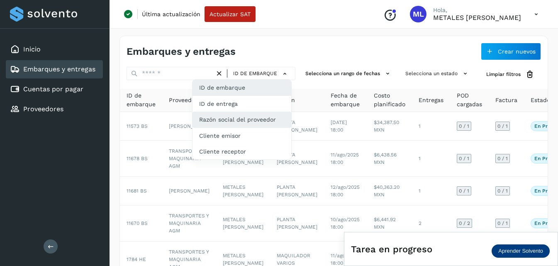
click at [220, 144] on div "Razón social del proveedor" at bounding box center [242, 152] width 99 height 16
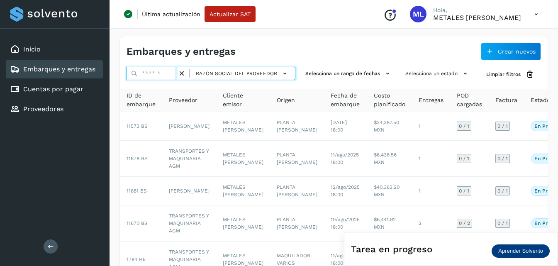
click at [154, 76] on input "text" at bounding box center [152, 73] width 51 height 13
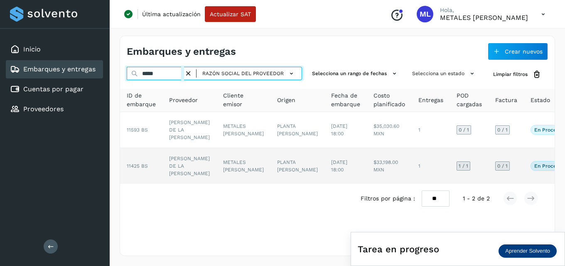
type input "*****"
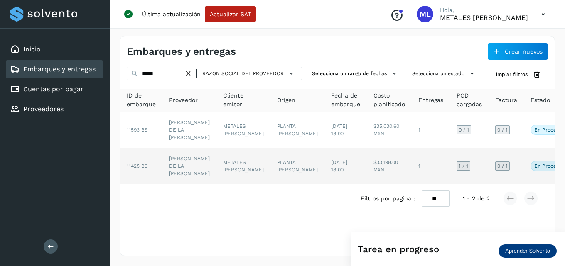
click at [187, 177] on td "[PERSON_NAME] DE LA [PERSON_NAME]" at bounding box center [189, 166] width 54 height 36
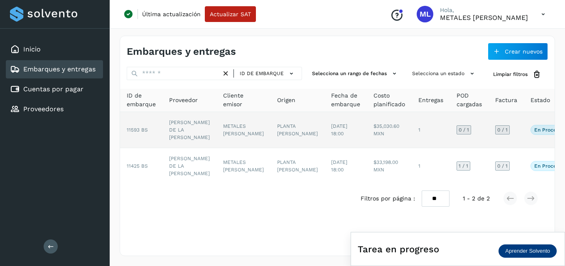
click at [138, 133] on span "11593 BS" at bounding box center [137, 130] width 21 height 6
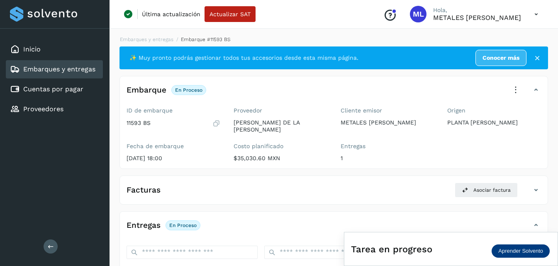
click at [36, 65] on link "Embarques y entregas" at bounding box center [59, 69] width 72 height 8
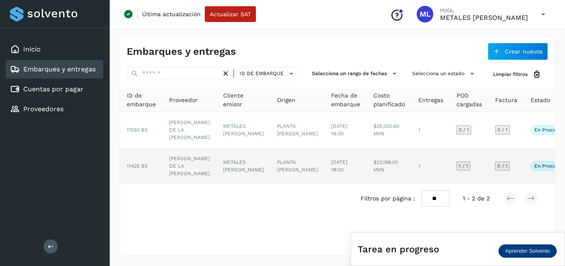
click at [135, 169] on span "11425 BS" at bounding box center [137, 166] width 21 height 6
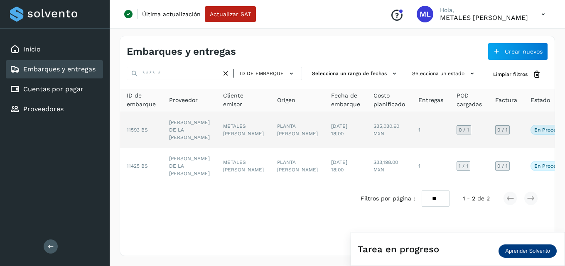
click at [133, 132] on span "11593 BS" at bounding box center [137, 130] width 21 height 6
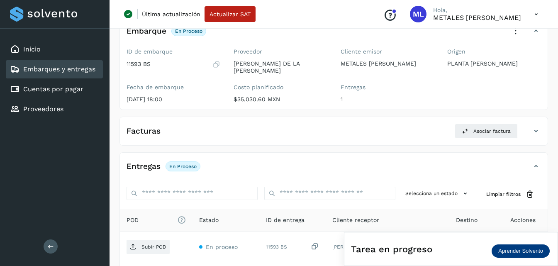
scroll to position [83, 0]
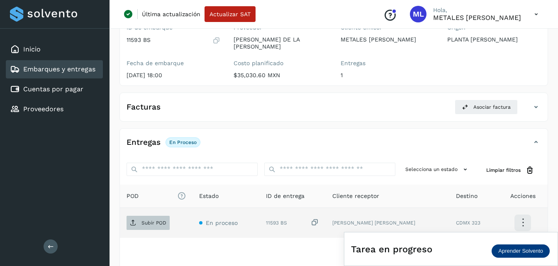
click at [147, 220] on p "Subir POD" at bounding box center [154, 223] width 25 height 6
click at [149, 220] on p "Subir POD" at bounding box center [154, 223] width 25 height 6
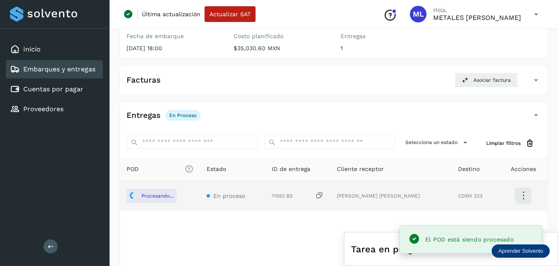
scroll to position [125, 0]
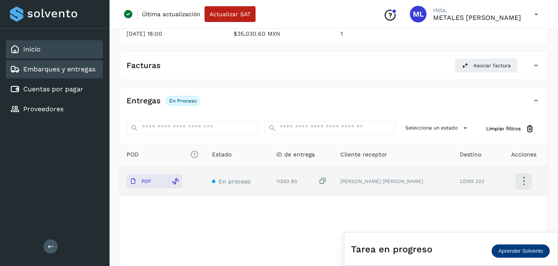
click at [49, 50] on div "Inicio" at bounding box center [54, 49] width 97 height 18
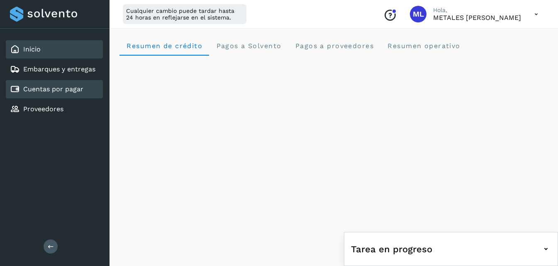
click at [34, 84] on div "Cuentas por pagar" at bounding box center [54, 89] width 97 height 18
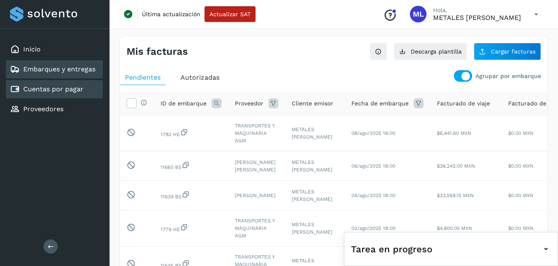
click at [50, 66] on link "Embarques y entregas" at bounding box center [59, 69] width 72 height 8
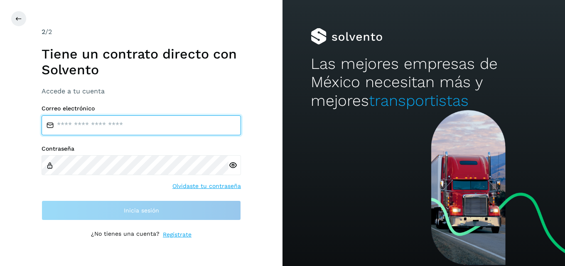
click at [90, 123] on input "email" at bounding box center [141, 125] width 199 height 20
type input "**********"
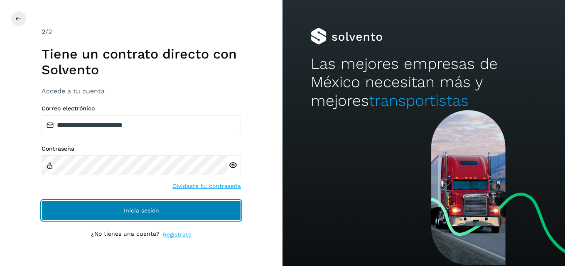
click at [124, 205] on button "Inicia sesión" at bounding box center [141, 211] width 199 height 20
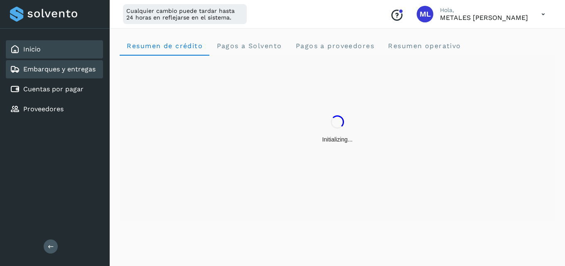
click at [56, 68] on link "Embarques y entregas" at bounding box center [59, 69] width 72 height 8
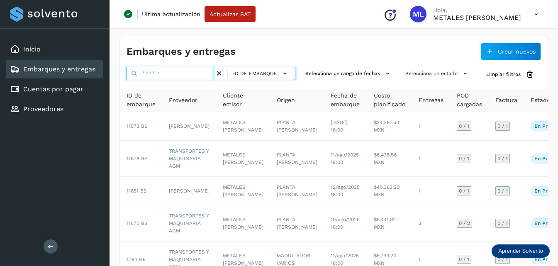
click at [150, 72] on input "text" at bounding box center [171, 73] width 88 height 13
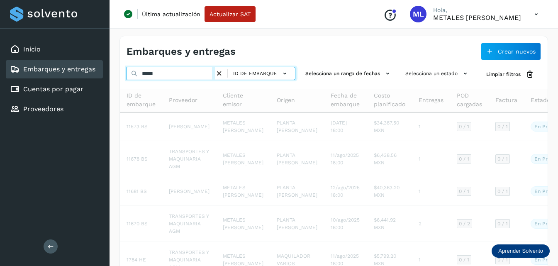
type input "*****"
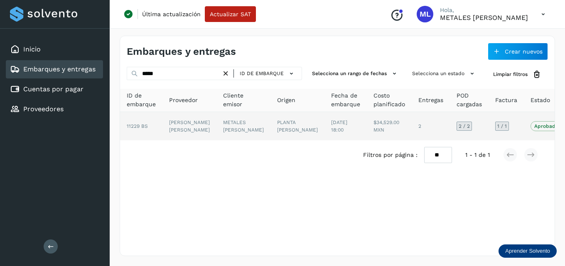
click at [534, 129] on p "Aprobado" at bounding box center [546, 126] width 24 height 6
click at [216, 130] on td "[PERSON_NAME] [PERSON_NAME]" at bounding box center [243, 126] width 54 height 28
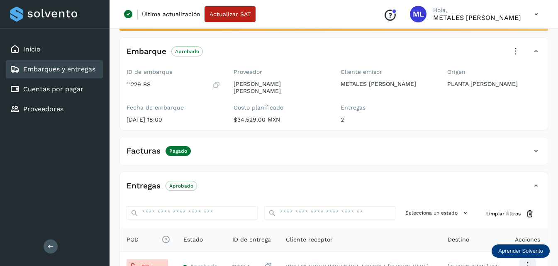
scroll to position [29, 0]
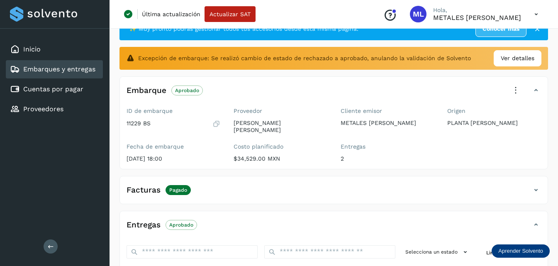
click at [520, 92] on icon at bounding box center [516, 90] width 18 height 18
click at [438, 111] on span "Acciones" at bounding box center [446, 111] width 26 height 6
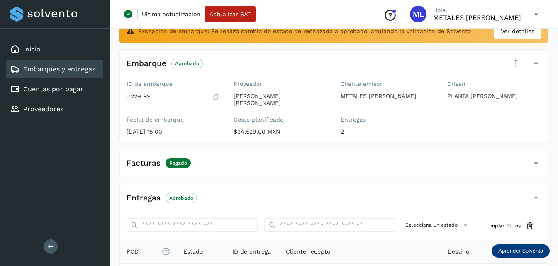
scroll to position [71, 0]
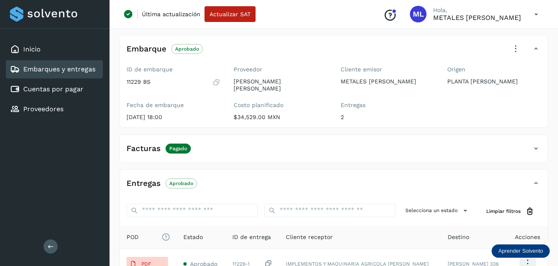
click at [185, 149] on p "Pagado" at bounding box center [178, 149] width 18 height 6
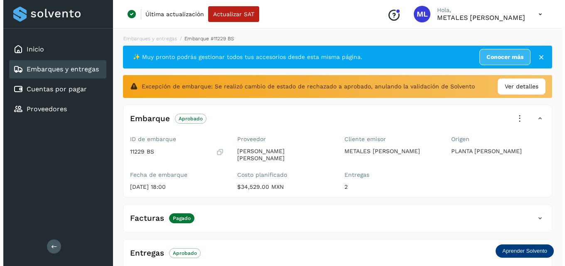
scroll to position [0, 0]
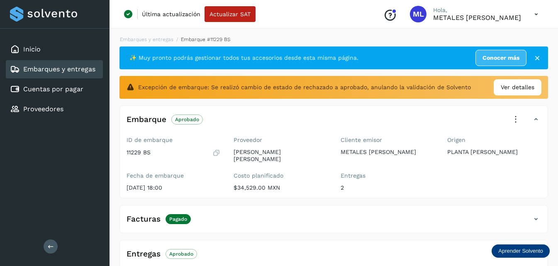
click at [75, 66] on link "Embarques y entregas" at bounding box center [59, 69] width 72 height 8
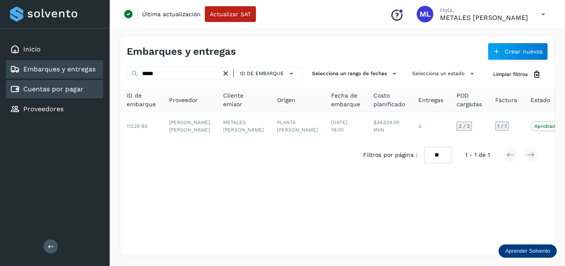
click at [59, 90] on link "Cuentas por pagar" at bounding box center [53, 89] width 60 height 8
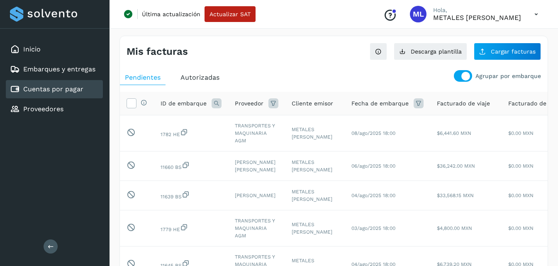
click at [198, 76] on span "Autorizadas" at bounding box center [200, 77] width 39 height 8
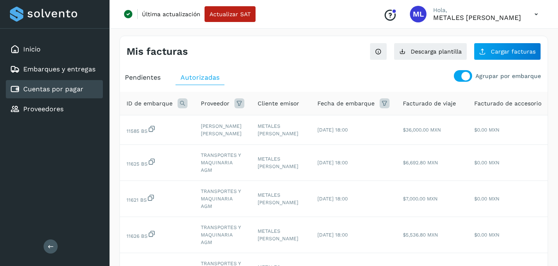
click at [183, 103] on icon at bounding box center [183, 103] width 10 height 10
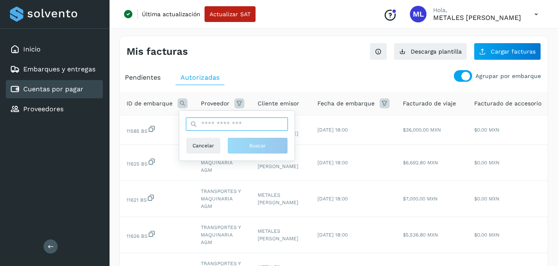
click at [217, 123] on input "text" at bounding box center [237, 123] width 102 height 13
type input "*****"
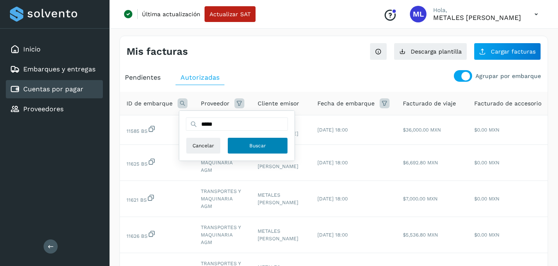
click at [265, 151] on button "Buscar" at bounding box center [257, 145] width 61 height 17
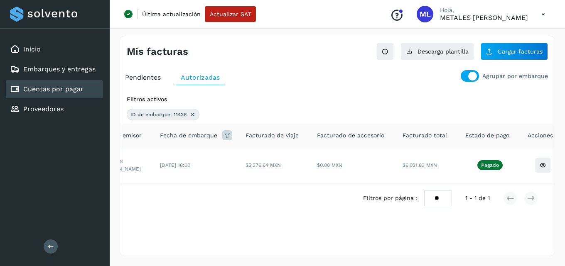
scroll to position [0, 164]
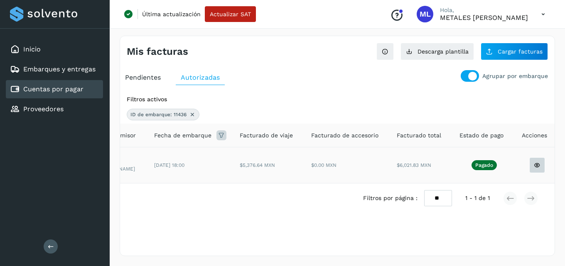
drag, startPoint x: 486, startPoint y: 164, endPoint x: 535, endPoint y: 165, distance: 49.0
click at [535, 165] on icon at bounding box center [536, 165] width 7 height 7
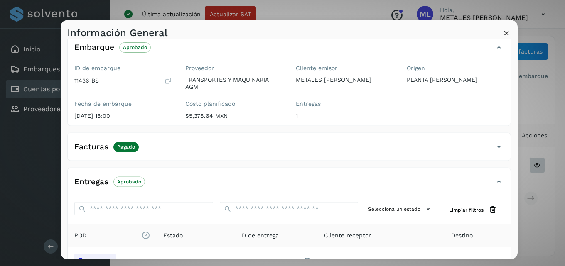
scroll to position [0, 0]
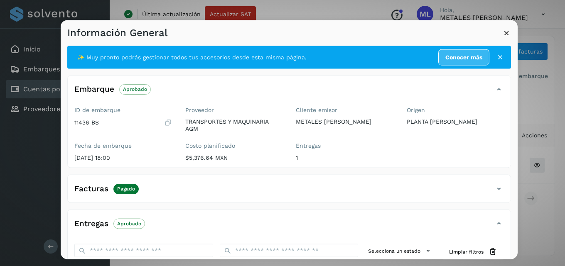
click at [503, 29] on icon at bounding box center [506, 32] width 9 height 9
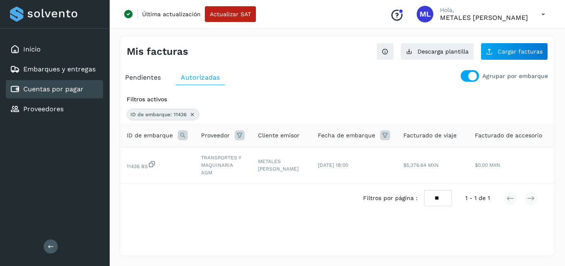
click at [191, 113] on icon at bounding box center [192, 114] width 7 height 7
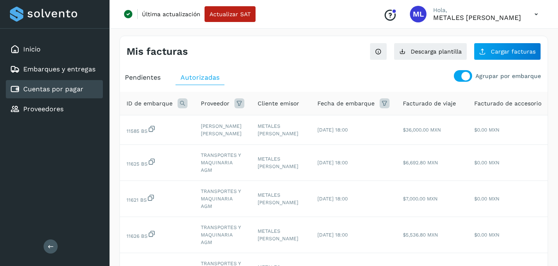
click at [381, 104] on icon at bounding box center [385, 103] width 10 height 10
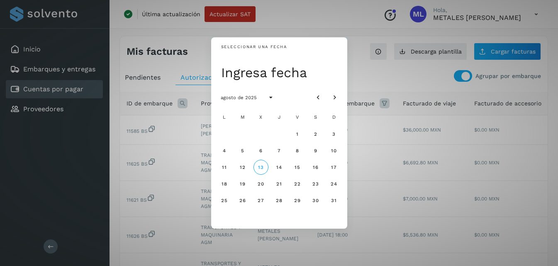
click at [381, 104] on div "Seleccionar una fecha Ingresa fecha agosto de 2025 L M X J V S D 1 2 3 4 5 6 7 …" at bounding box center [279, 133] width 558 height 266
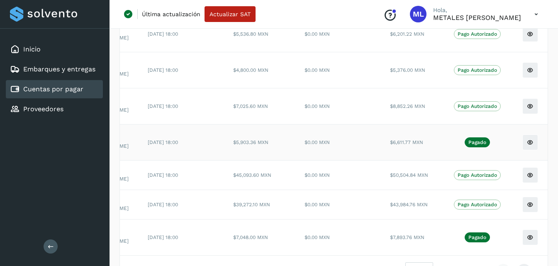
scroll to position [208, 0]
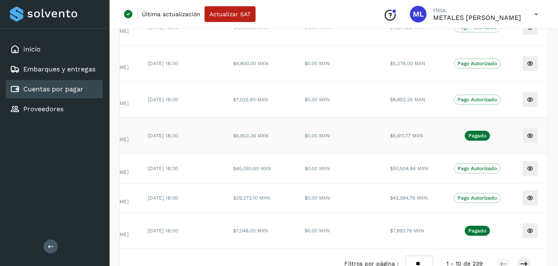
click at [473, 136] on p "Pagado" at bounding box center [478, 136] width 18 height 6
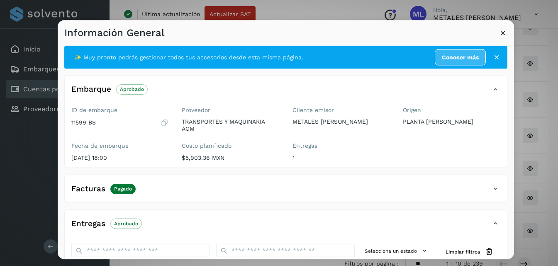
click at [502, 34] on icon at bounding box center [503, 32] width 9 height 9
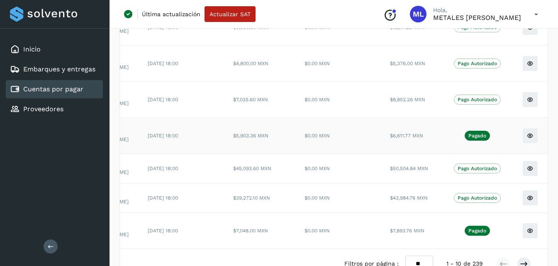
drag, startPoint x: 527, startPoint y: 137, endPoint x: 540, endPoint y: 135, distance: 12.6
click at [540, 135] on td at bounding box center [531, 136] width 44 height 36
click at [523, 137] on button at bounding box center [531, 136] width 16 height 16
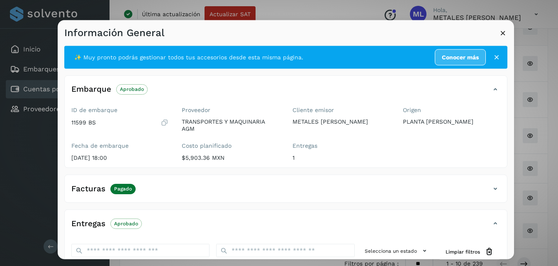
click at [507, 29] on icon at bounding box center [503, 32] width 9 height 9
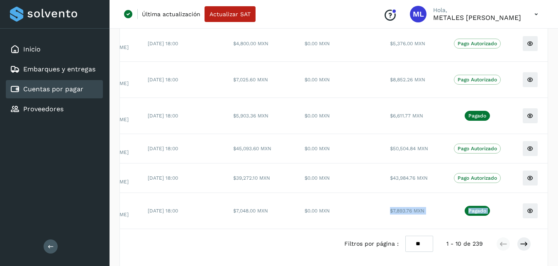
drag, startPoint x: 327, startPoint y: 255, endPoint x: 234, endPoint y: 259, distance: 92.7
click at [234, 259] on div "ID de embarque Proveedor Cliente emisor Fecha de embarque Facturado de viaje Fa…" at bounding box center [334, 68] width 428 height 408
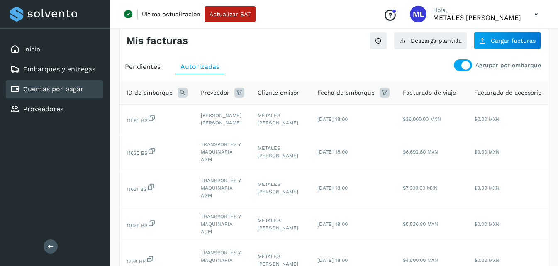
scroll to position [0, 0]
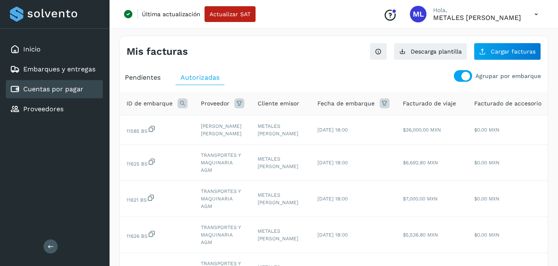
click at [185, 105] on icon at bounding box center [183, 103] width 10 height 10
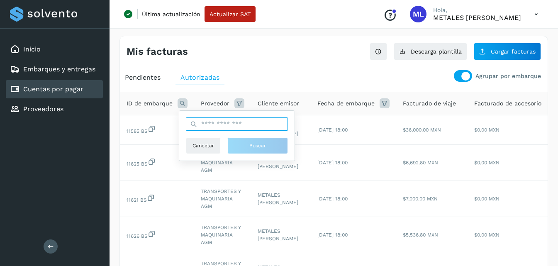
click at [216, 129] on input "text" at bounding box center [237, 123] width 102 height 13
type input "*****"
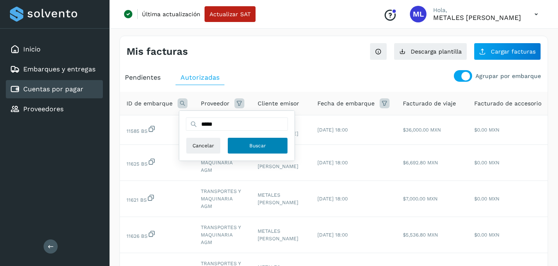
click at [253, 142] on button "Buscar" at bounding box center [257, 145] width 61 height 17
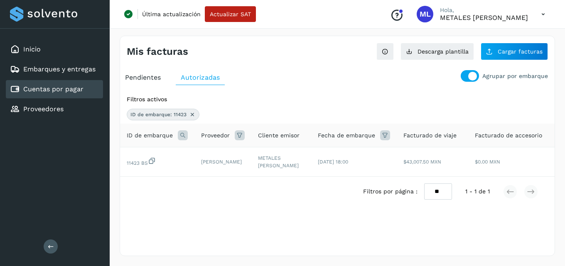
click at [193, 113] on icon at bounding box center [192, 114] width 7 height 7
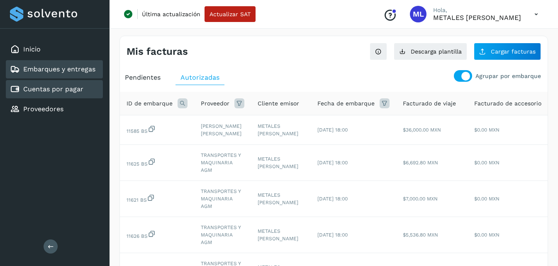
click at [67, 70] on link "Embarques y entregas" at bounding box center [59, 69] width 72 height 8
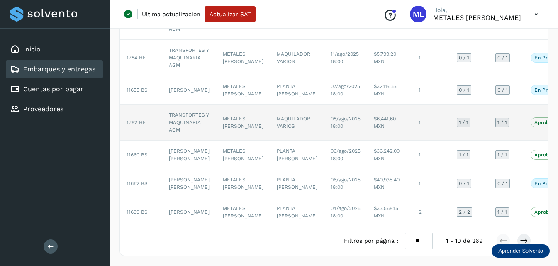
scroll to position [253, 0]
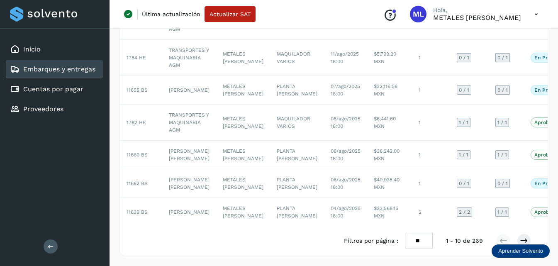
click at [72, 72] on link "Embarques y entregas" at bounding box center [59, 69] width 72 height 8
click at [71, 72] on link "Embarques y entregas" at bounding box center [59, 69] width 72 height 8
click at [67, 89] on link "Cuentas por pagar" at bounding box center [53, 89] width 60 height 8
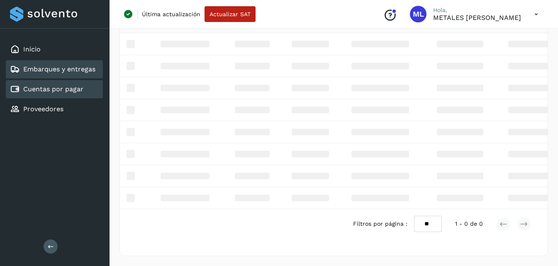
click at [69, 71] on link "Embarques y entregas" at bounding box center [59, 69] width 72 height 8
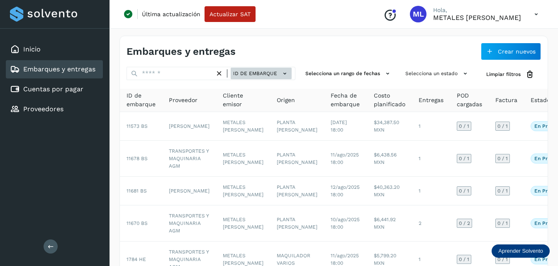
click at [279, 71] on button "ID de embarque" at bounding box center [261, 74] width 61 height 12
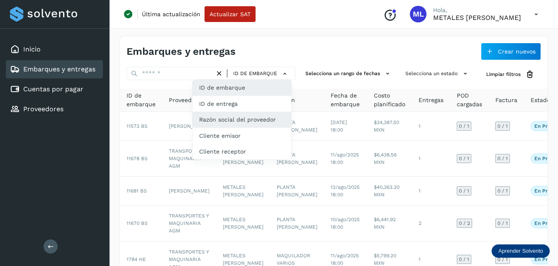
click at [220, 144] on div "Razón social del proveedor" at bounding box center [242, 152] width 99 height 16
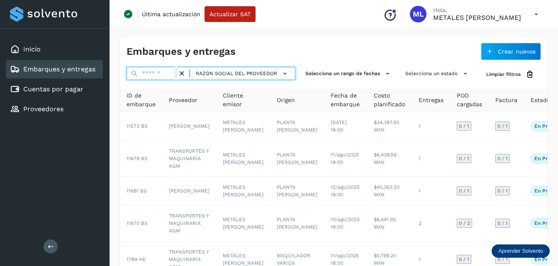
click at [162, 73] on input "text" at bounding box center [152, 73] width 51 height 13
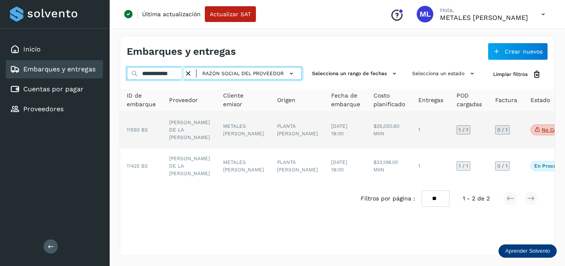
type input "**********"
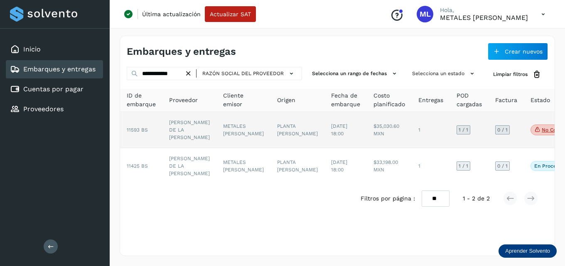
click at [132, 133] on span "11593 BS" at bounding box center [137, 130] width 21 height 6
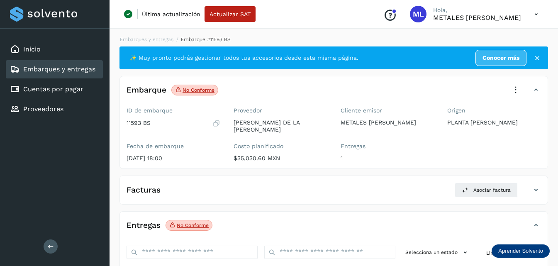
click at [519, 87] on icon at bounding box center [516, 90] width 18 height 18
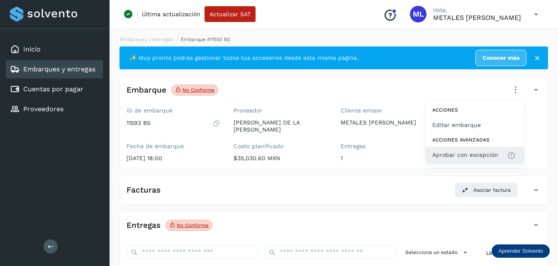
click at [468, 152] on span "Aprobar con excepción" at bounding box center [466, 154] width 66 height 9
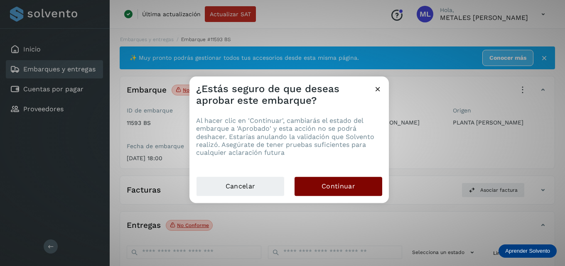
click at [345, 182] on span "Continuar" at bounding box center [338, 186] width 34 height 9
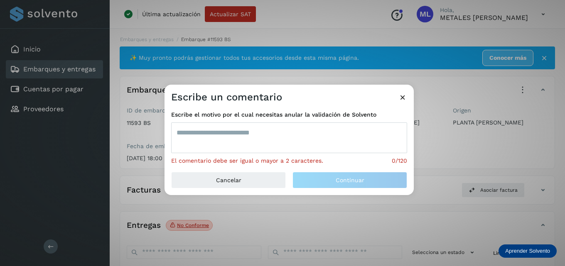
click at [275, 135] on textarea at bounding box center [289, 137] width 236 height 31
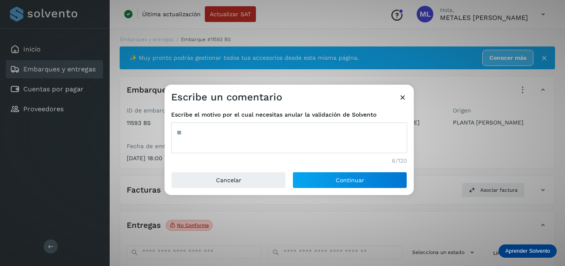
type textarea "*"
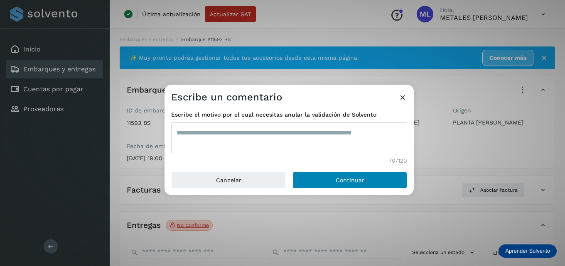
type textarea "**********"
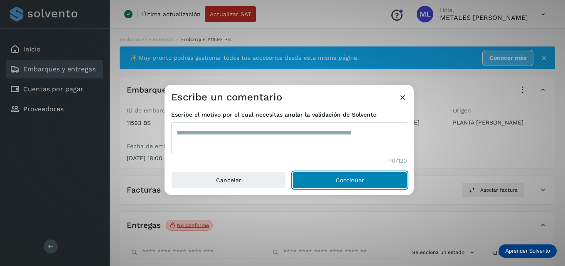
click at [311, 175] on button "Continuar" at bounding box center [349, 180] width 115 height 17
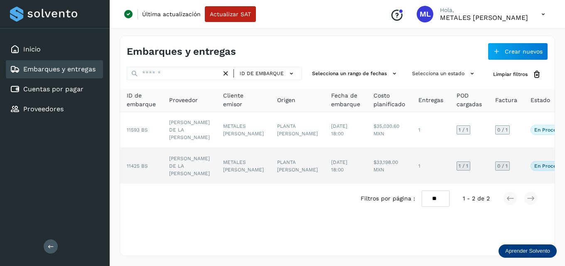
click at [172, 173] on td "[PERSON_NAME] DE LA [PERSON_NAME]" at bounding box center [189, 166] width 54 height 36
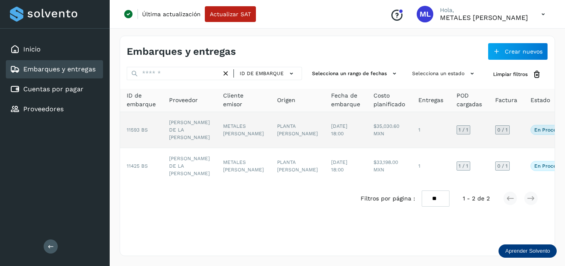
click at [177, 126] on td "[PERSON_NAME] DE LA [PERSON_NAME]" at bounding box center [189, 130] width 54 height 36
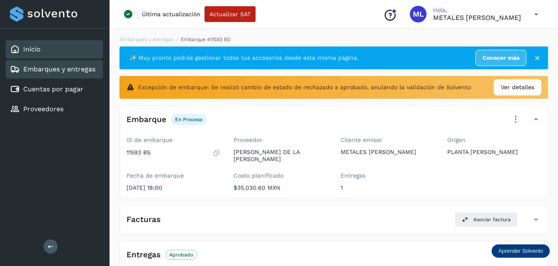
click at [39, 46] on link "Inicio" at bounding box center [31, 49] width 17 height 8
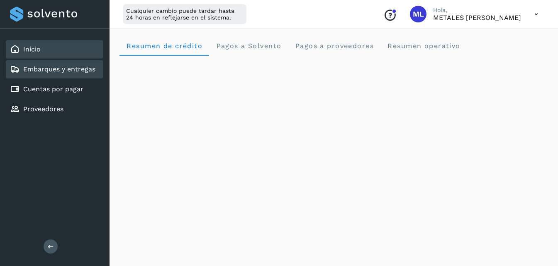
click at [50, 66] on link "Embarques y entregas" at bounding box center [59, 69] width 72 height 8
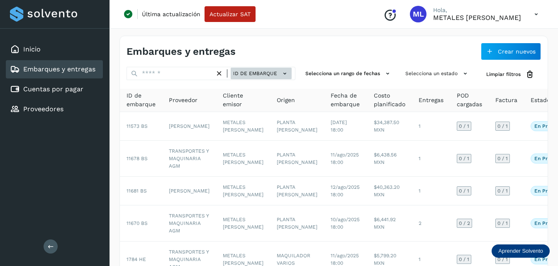
click at [269, 76] on span "ID de embarque" at bounding box center [255, 73] width 44 height 7
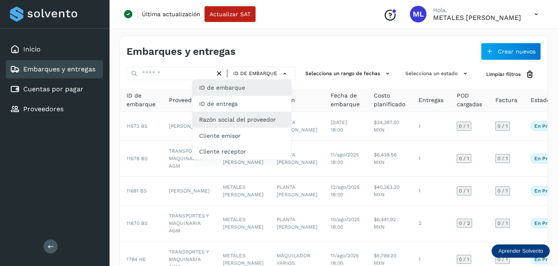
click at [232, 144] on div "Razón social del proveedor" at bounding box center [242, 152] width 99 height 16
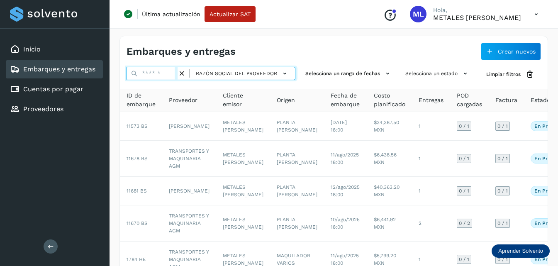
click at [147, 74] on input "text" at bounding box center [152, 73] width 51 height 13
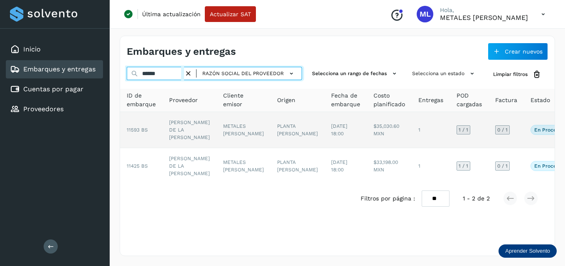
type input "*****"
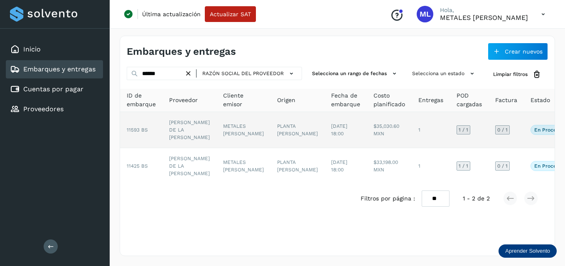
click at [171, 135] on td "[PERSON_NAME] DE LA [PERSON_NAME]" at bounding box center [189, 130] width 54 height 36
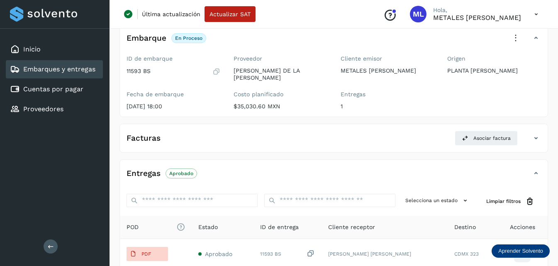
scroll to position [83, 0]
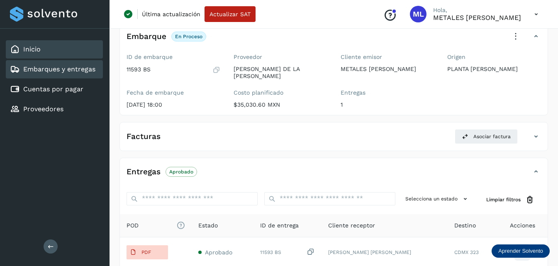
click at [29, 50] on link "Inicio" at bounding box center [31, 49] width 17 height 8
